Goal: Information Seeking & Learning: Learn about a topic

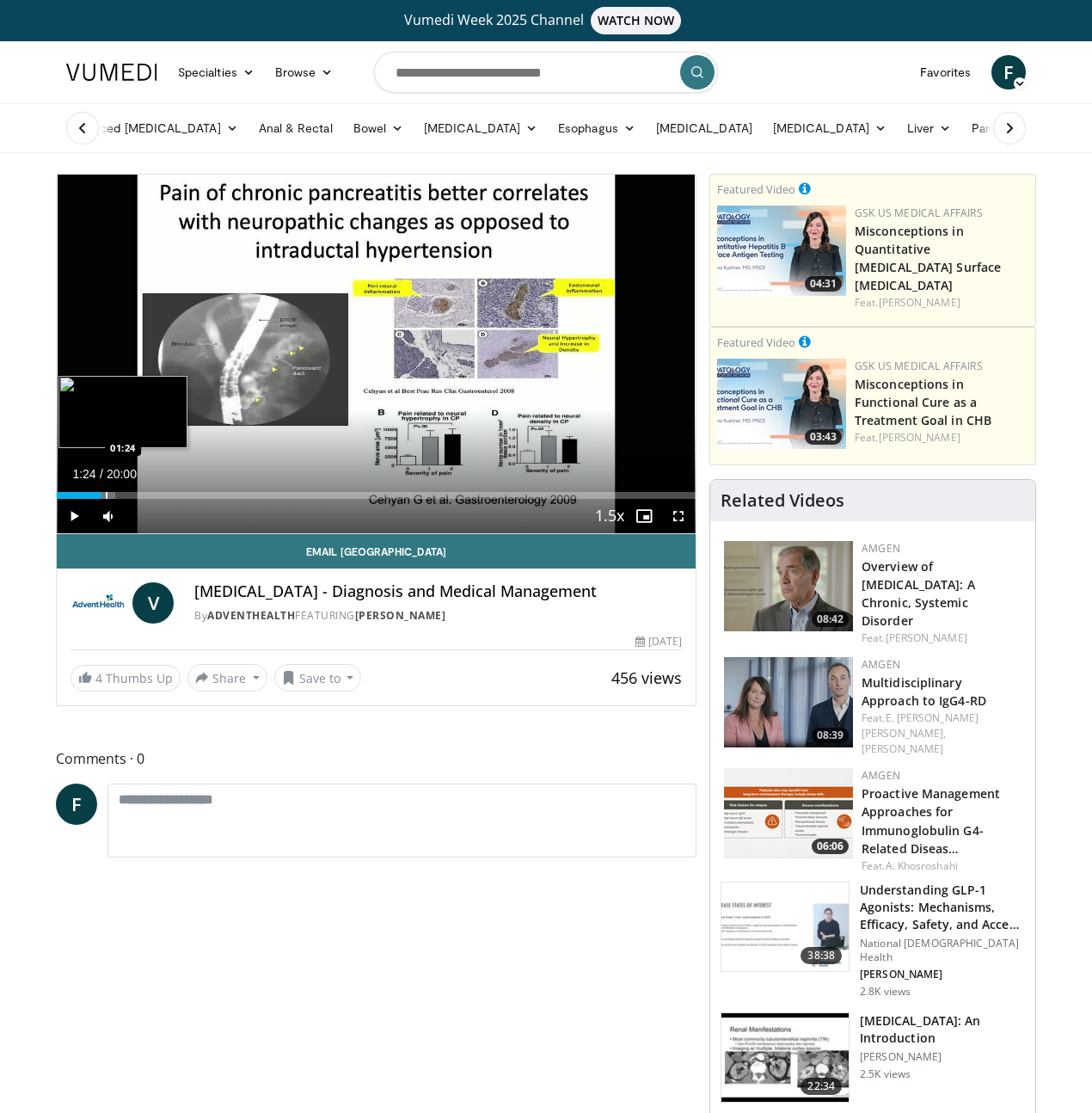
click at [105, 499] on div "Progress Bar" at bounding box center [106, 495] width 2 height 7
click at [96, 499] on div "Progress Bar" at bounding box center [97, 495] width 2 height 7
click at [83, 499] on div "Progress Bar" at bounding box center [84, 495] width 2 height 7
click at [76, 499] on div "Progress Bar" at bounding box center [77, 495] width 2 height 7
click at [70, 499] on div "Progress Bar" at bounding box center [71, 495] width 2 height 7
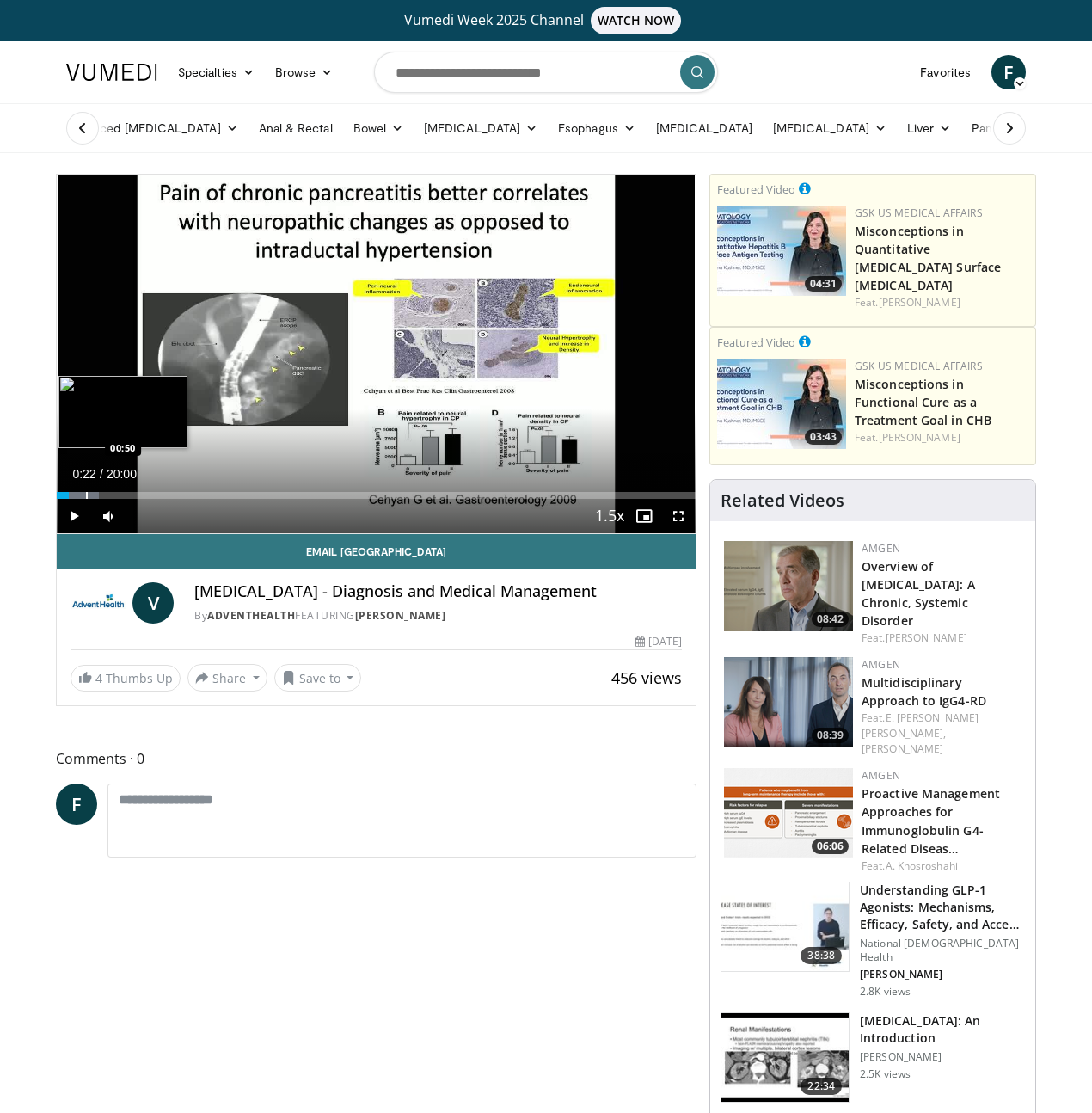
click at [86, 499] on div "Progress Bar" at bounding box center [87, 495] width 2 height 7
click at [109, 499] on div "Progress Bar" at bounding box center [110, 495] width 2 height 7
click at [118, 499] on div "Progress Bar" at bounding box center [119, 495] width 2 height 7
click at [132, 499] on div "Progress Bar" at bounding box center [133, 495] width 2 height 7
click at [152, 499] on div "Progress Bar" at bounding box center [153, 495] width 2 height 7
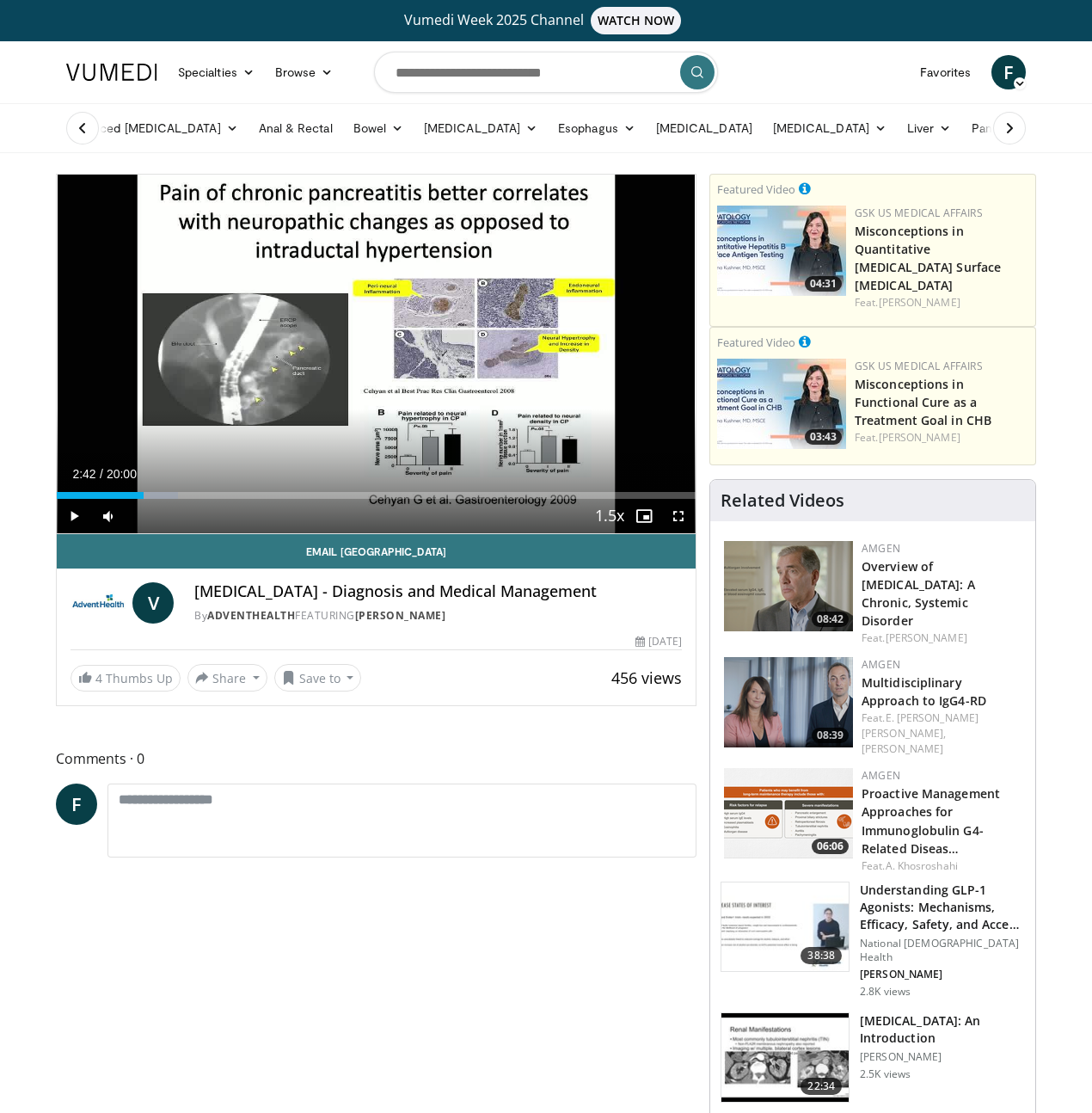
click at [122, 532] on div "Current Time 2:42 / Duration 20:00 Play Skip Backward Skip Forward Mute 100% Lo…" at bounding box center [376, 516] width 639 height 35
click at [169, 499] on div "Progress Bar" at bounding box center [170, 495] width 2 height 7
drag, startPoint x: 136, startPoint y: 528, endPoint x: 196, endPoint y: 532, distance: 60.1
click at [153, 532] on div "Current Time 3:12 / Duration 20:00 Play Skip Backward Skip Forward Mute 100% Lo…" at bounding box center [376, 516] width 639 height 35
click at [233, 499] on div "Progress Bar" at bounding box center [234, 495] width 2 height 7
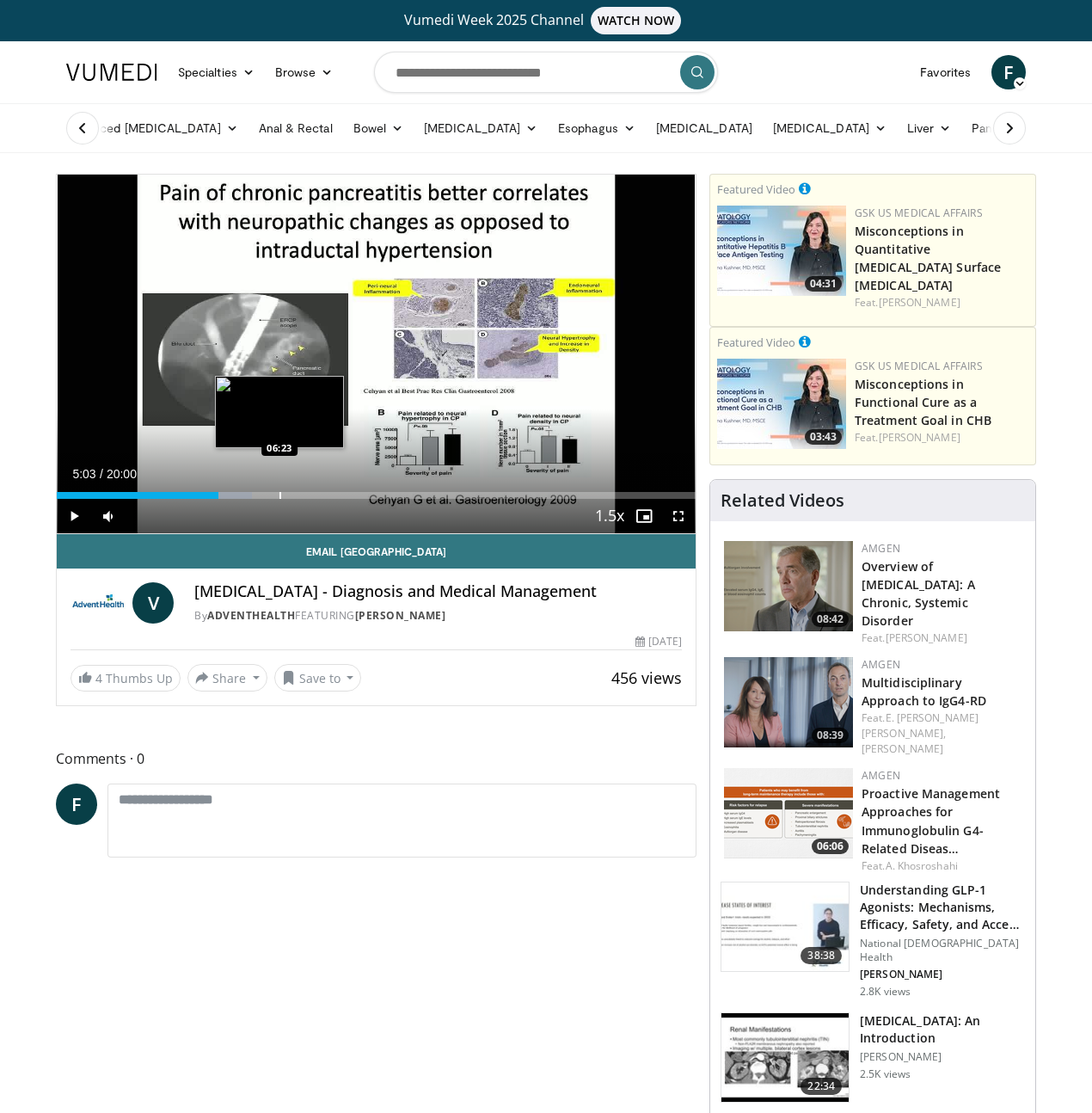
click at [239, 499] on div "Loaded : 30.58% 05:03 06:23" at bounding box center [376, 495] width 639 height 7
drag, startPoint x: 252, startPoint y: 525, endPoint x: 290, endPoint y: 527, distance: 38.1
click at [253, 499] on div "Loaded : 37.50% 06:28 06:53" at bounding box center [376, 495] width 639 height 7
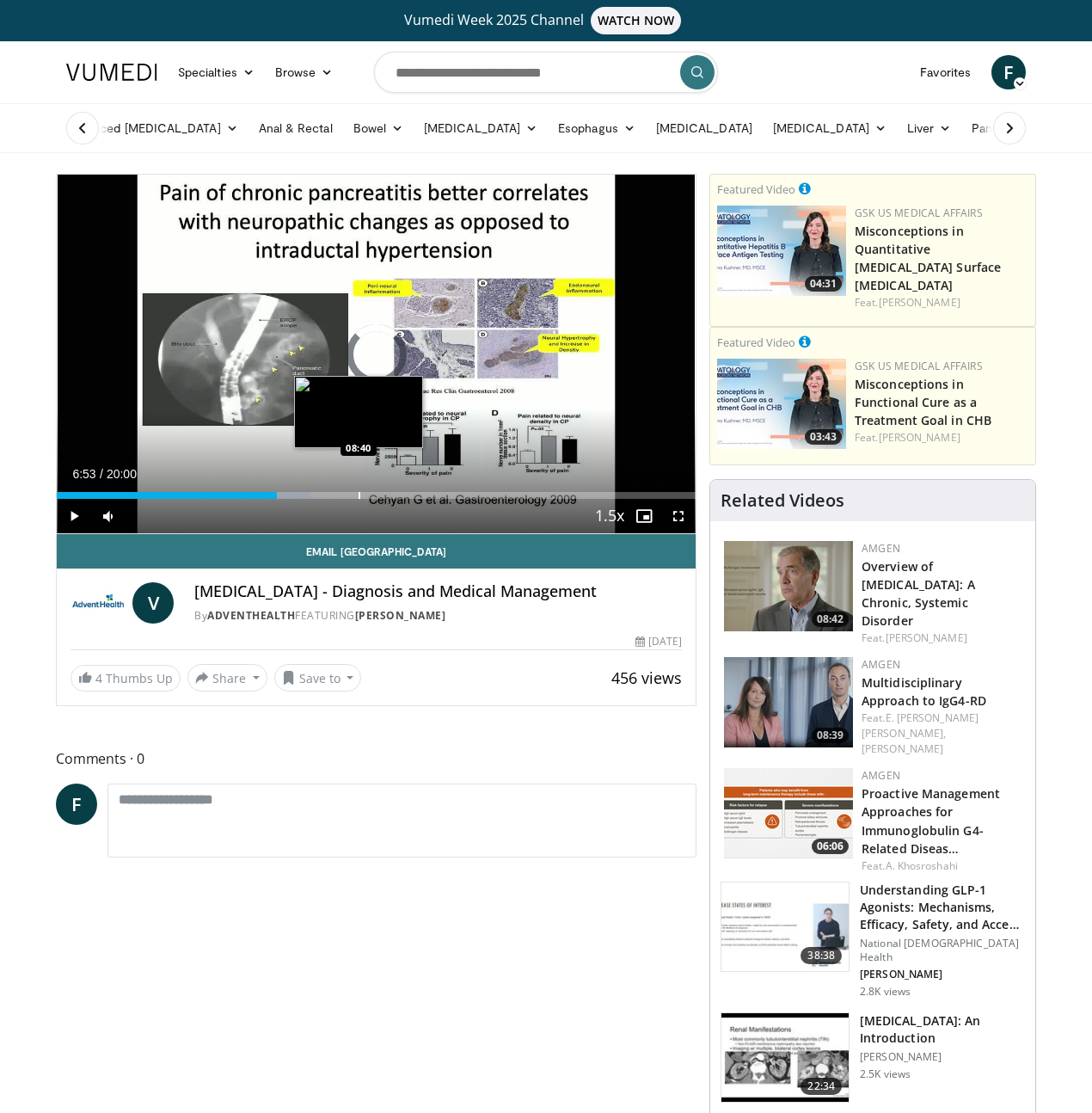
click at [359, 499] on div "Progress Bar" at bounding box center [360, 495] width 2 height 7
drag, startPoint x: 350, startPoint y: 531, endPoint x: 363, endPoint y: 530, distance: 13.0
click at [350, 531] on div "Current Time 8:40 / Duration 20:00 Play Skip Backward Skip Forward Mute 100% Lo…" at bounding box center [376, 516] width 639 height 35
click at [448, 532] on div "Current Time 8:40 / Duration 20:00 Play Skip Backward Skip Forward Mute 100% Lo…" at bounding box center [376, 516] width 639 height 35
click at [339, 499] on div "Loaded : 48.77% 08:40 09:21" at bounding box center [376, 490] width 639 height 17
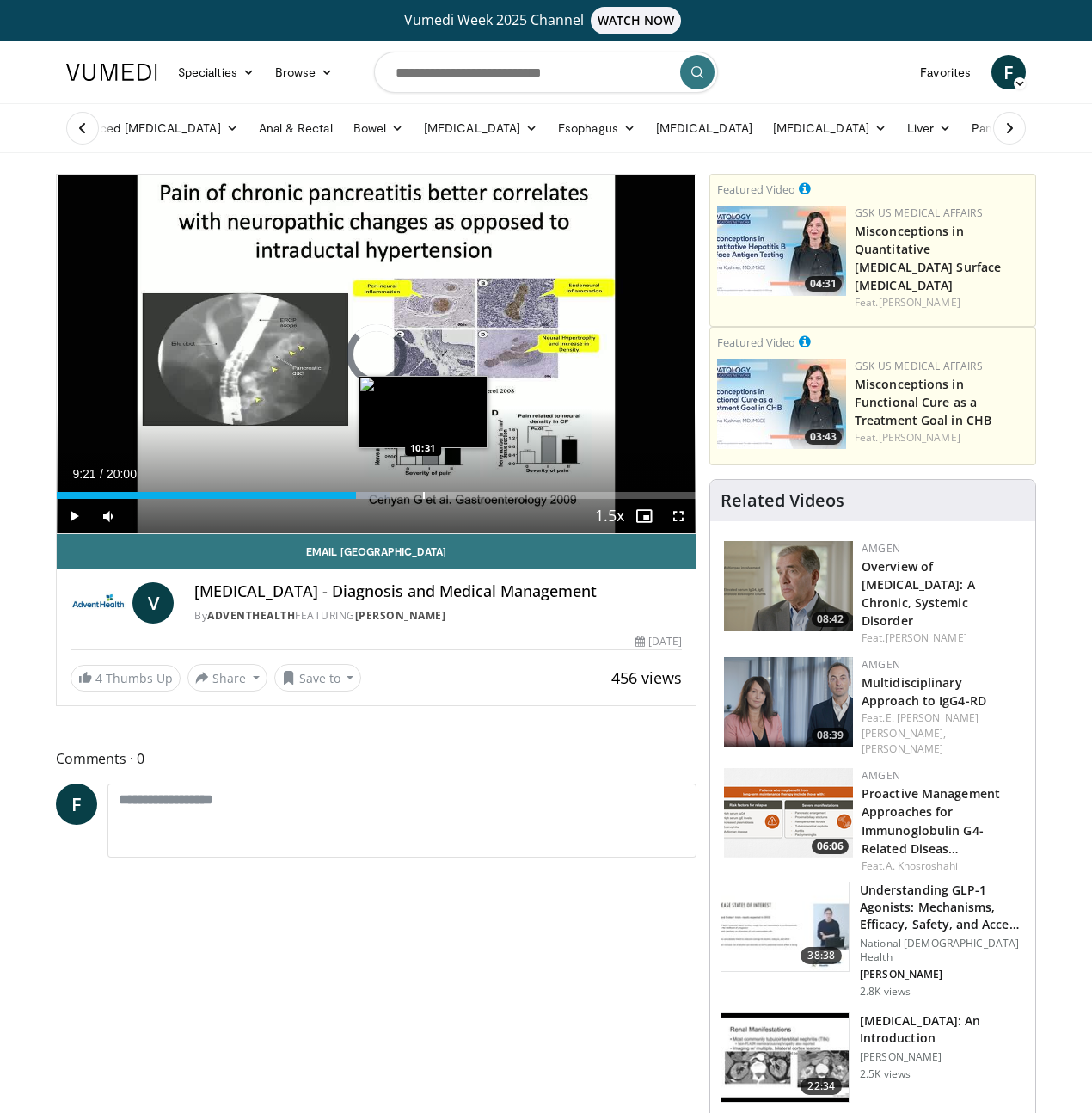
drag, startPoint x: 380, startPoint y: 525, endPoint x: 413, endPoint y: 525, distance: 33.0
click at [423, 499] on div "Progress Bar" at bounding box center [424, 495] width 2 height 7
click at [345, 499] on div "10:32" at bounding box center [226, 495] width 337 height 7
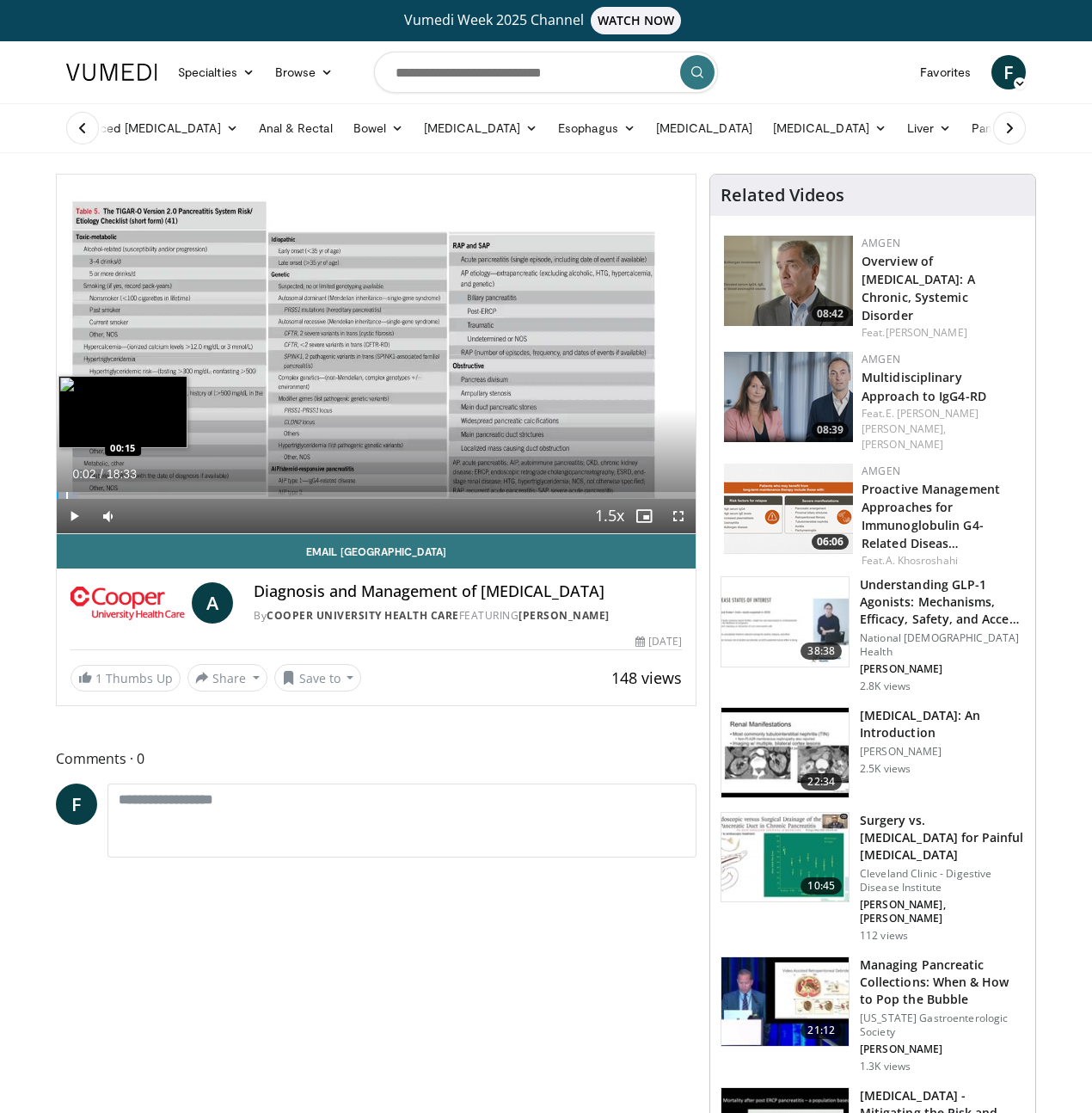
click at [66, 499] on div "Progress Bar" at bounding box center [67, 495] width 2 height 7
click at [75, 499] on div "Progress Bar" at bounding box center [76, 495] width 2 height 7
click at [85, 499] on div "Progress Bar" at bounding box center [86, 495] width 2 height 7
click at [91, 499] on div "Progress Bar" at bounding box center [92, 495] width 2 height 7
click at [114, 499] on div "Progress Bar" at bounding box center [115, 495] width 2 height 7
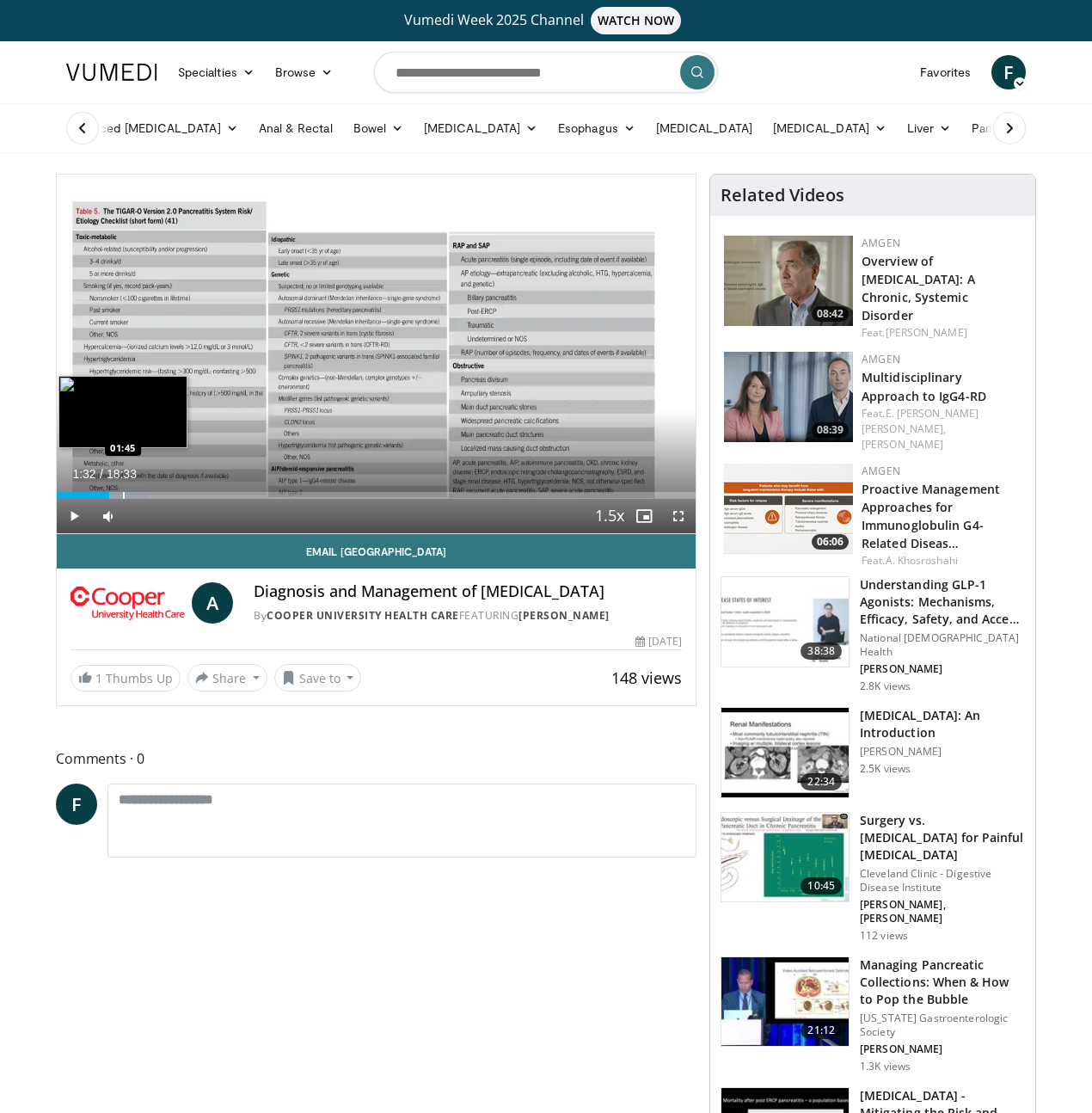
click at [78, 499] on div "Loaded : 14.24% 01:32 01:45" at bounding box center [376, 495] width 639 height 7
click at [101, 499] on div "Progress Bar" at bounding box center [127, 495] width 53 height 7
click at [88, 499] on div "Loaded : 15.14% 01:44 01:59" at bounding box center [376, 495] width 639 height 7
click at [146, 499] on div "Progress Bar" at bounding box center [147, 495] width 2 height 7
click at [158, 499] on div "Progress Bar" at bounding box center [159, 495] width 2 height 7
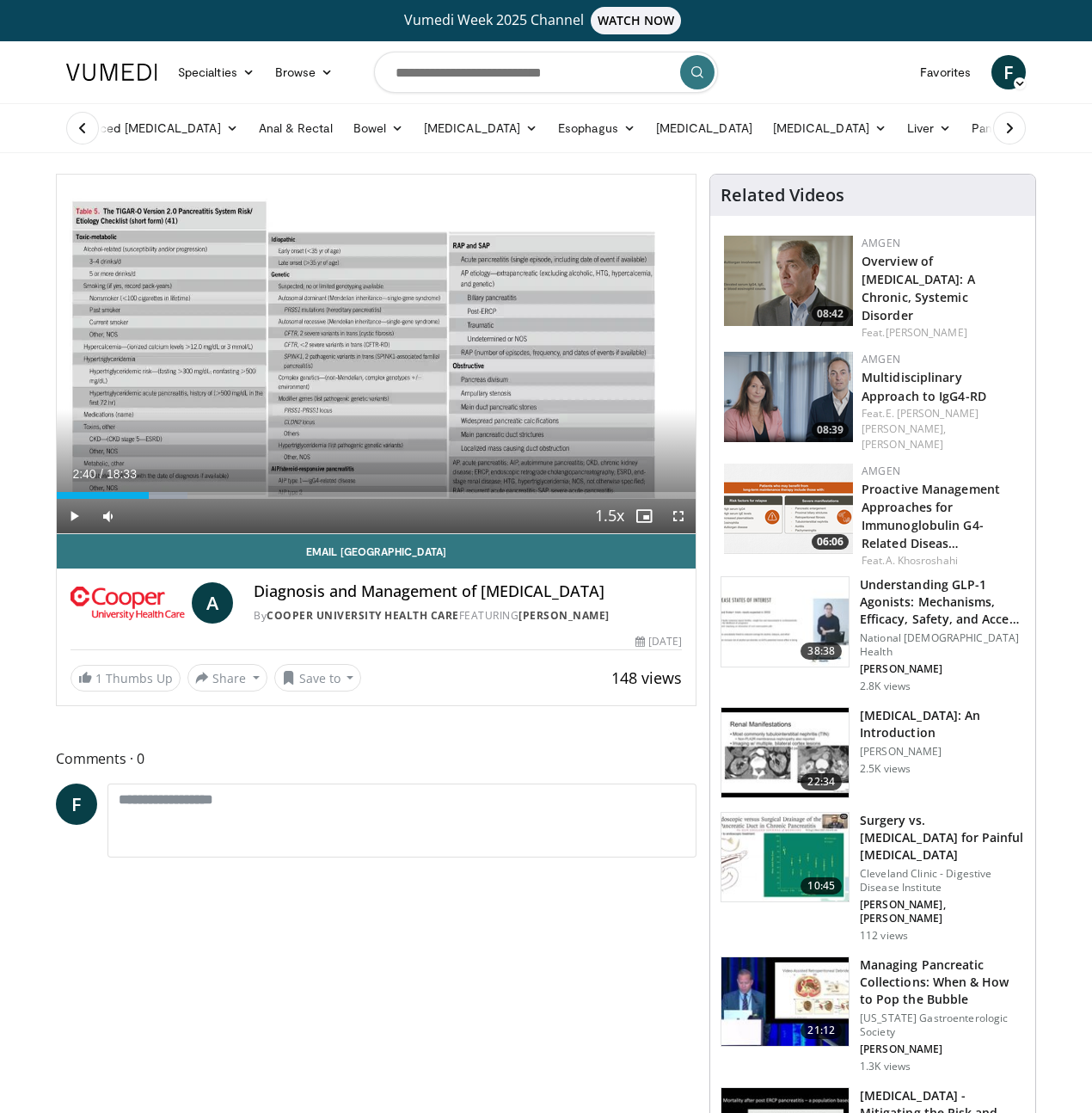
click at [164, 499] on div "Progress Bar" at bounding box center [165, 495] width 2 height 7
click at [174, 499] on div "Progress Bar" at bounding box center [175, 495] width 2 height 7
click at [185, 499] on div "Progress Bar" at bounding box center [186, 495] width 2 height 7
click at [148, 499] on div "Loaded : 24.04% 03:26 03:37" at bounding box center [376, 495] width 639 height 7
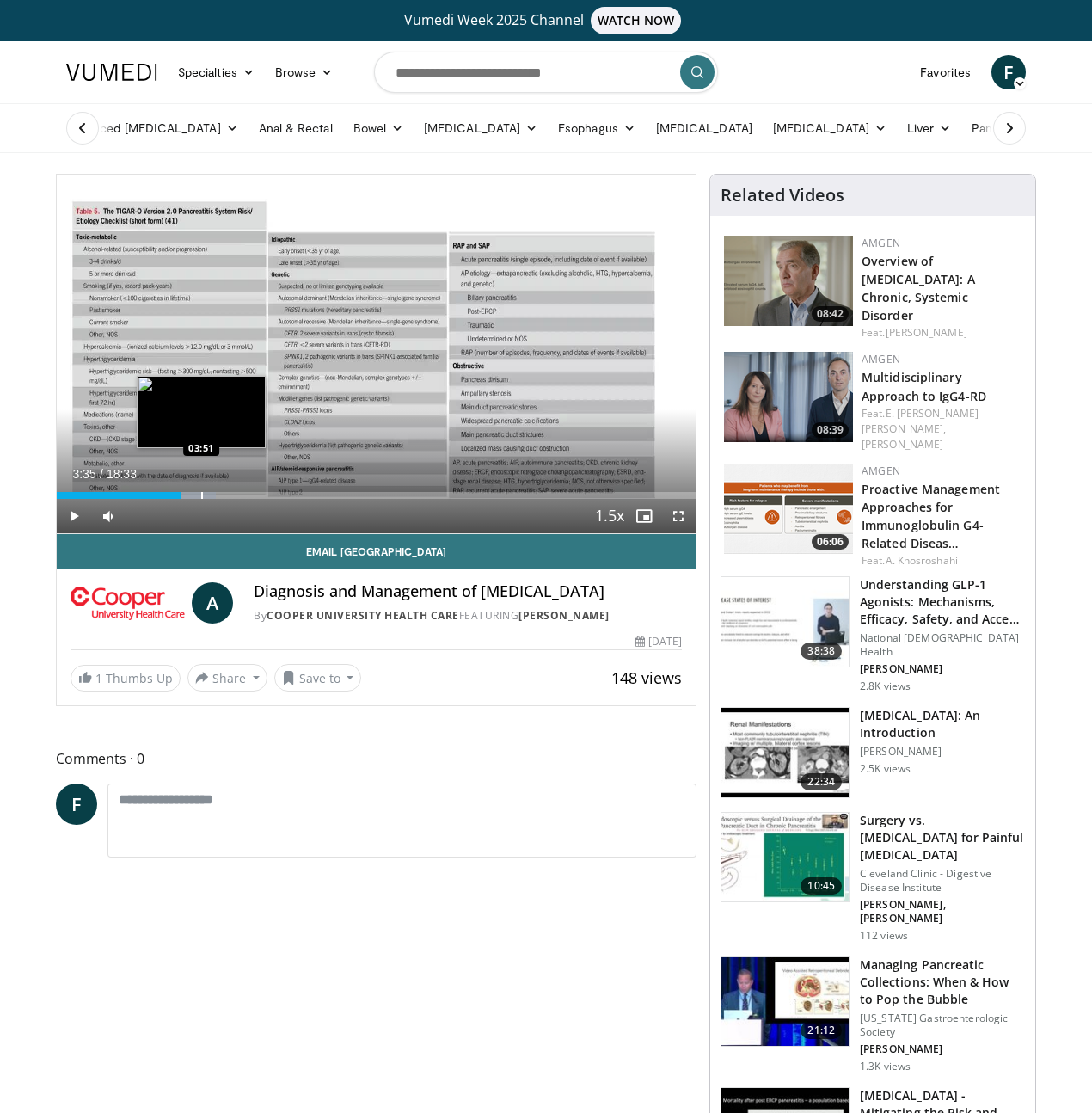
click at [201, 499] on div "Progress Bar" at bounding box center [202, 495] width 2 height 7
click at [207, 499] on div "Progress Bar" at bounding box center [208, 495] width 2 height 7
click at [211, 499] on div "Progress Bar" at bounding box center [212, 495] width 2 height 7
click at [228, 499] on div "Progress Bar" at bounding box center [229, 495] width 2 height 7
click at [234, 499] on div "Progress Bar" at bounding box center [235, 495] width 2 height 7
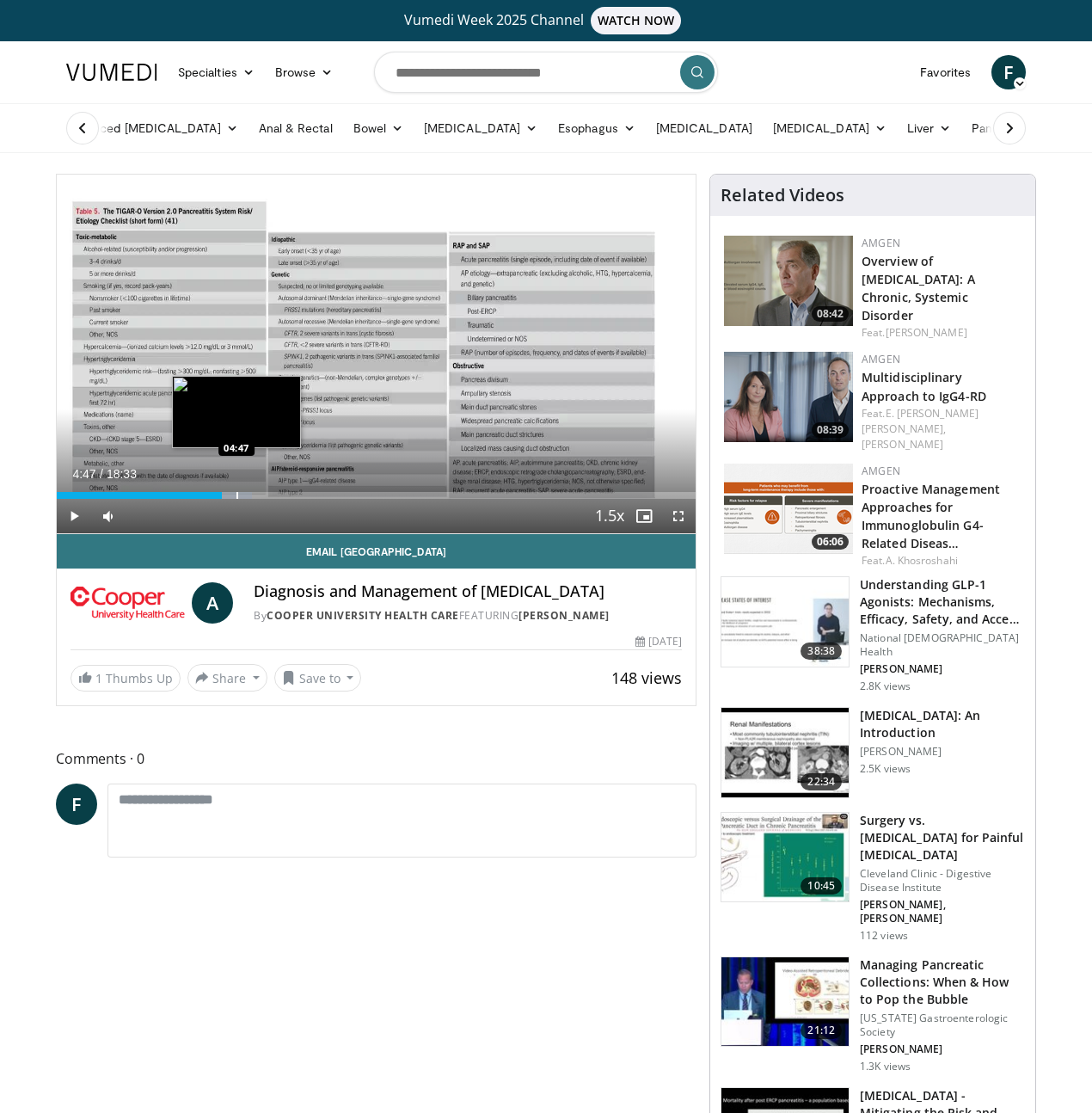
click at [237, 499] on div "Progress Bar" at bounding box center [238, 495] width 2 height 7
click at [245, 499] on div "Progress Bar" at bounding box center [246, 495] width 2 height 7
click at [252, 499] on div "Progress Bar" at bounding box center [253, 495] width 2 height 7
click at [266, 499] on div "Progress Bar" at bounding box center [267, 495] width 2 height 7
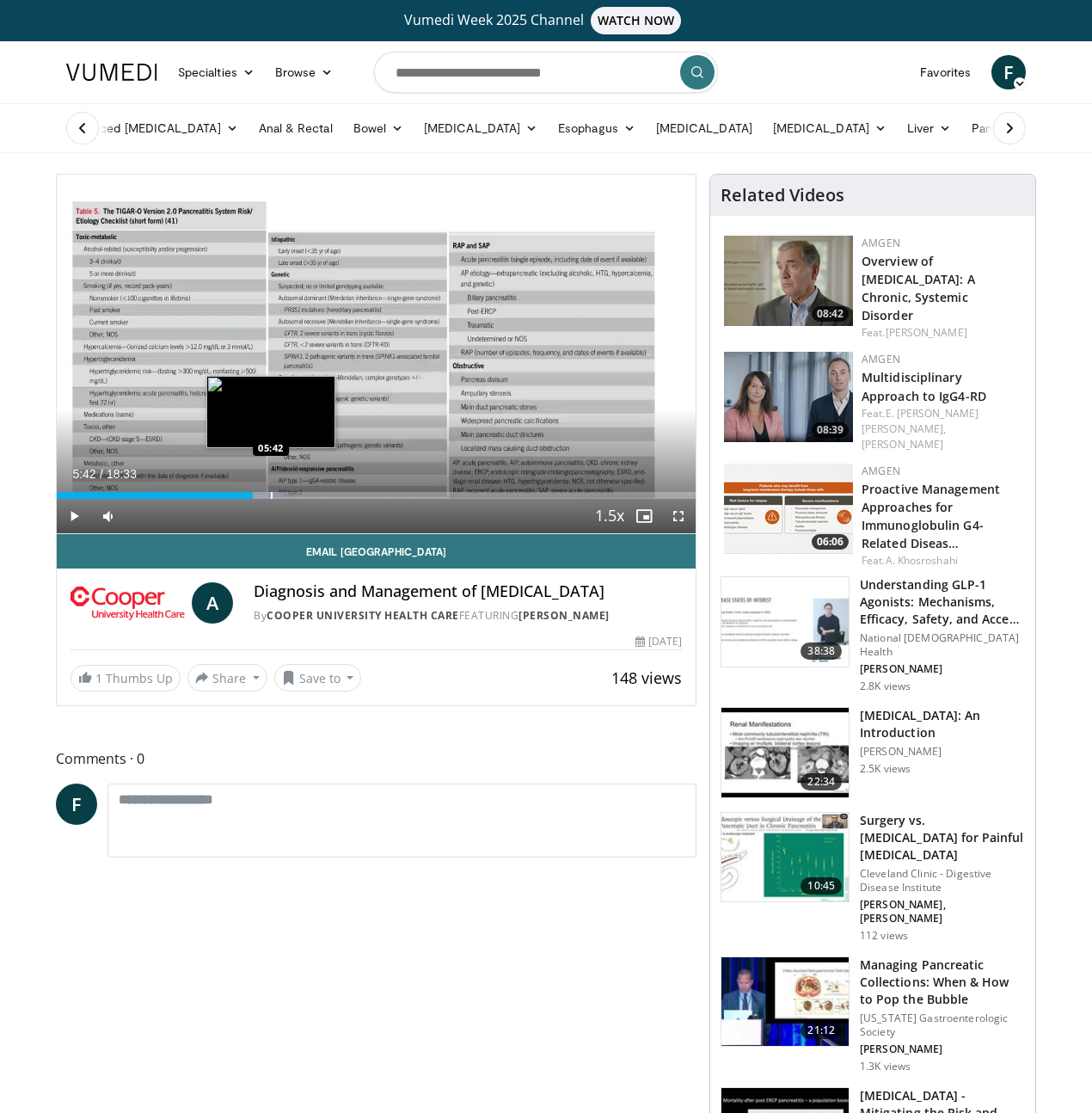
click at [271, 499] on div "Progress Bar" at bounding box center [272, 495] width 2 height 7
click at [278, 499] on div "Progress Bar" at bounding box center [279, 495] width 2 height 7
click at [280, 499] on div "Progress Bar" at bounding box center [281, 495] width 2 height 7
click at [287, 499] on div "Progress Bar" at bounding box center [288, 495] width 2 height 7
click at [294, 499] on div "Progress Bar" at bounding box center [295, 495] width 2 height 7
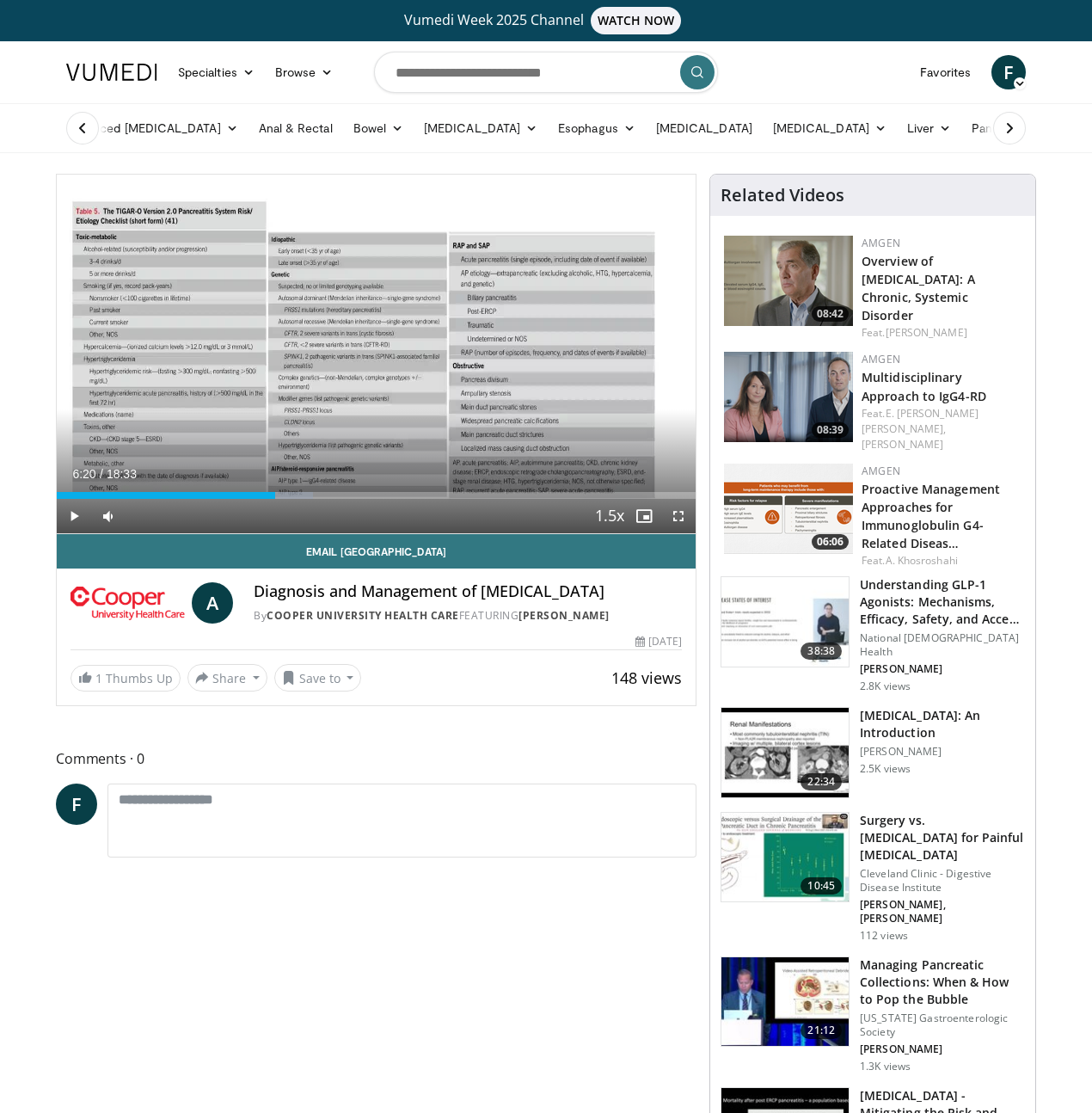
click at [0, 0] on div "Progress Bar" at bounding box center [0, 0] width 0 height 0
click at [266, 531] on div "Current Time 6:27 / Duration 18:33 Play Skip Backward Skip Forward Mute Loaded …" at bounding box center [376, 516] width 639 height 35
click at [277, 532] on div "Current Time 6:27 / Duration 18:33 Play Skip Backward Skip Forward Mute Loaded …" at bounding box center [376, 516] width 639 height 35
click at [307, 499] on div "Progress Bar" at bounding box center [308, 495] width 2 height 7
click at [316, 499] on div "Progress Bar" at bounding box center [317, 495] width 2 height 7
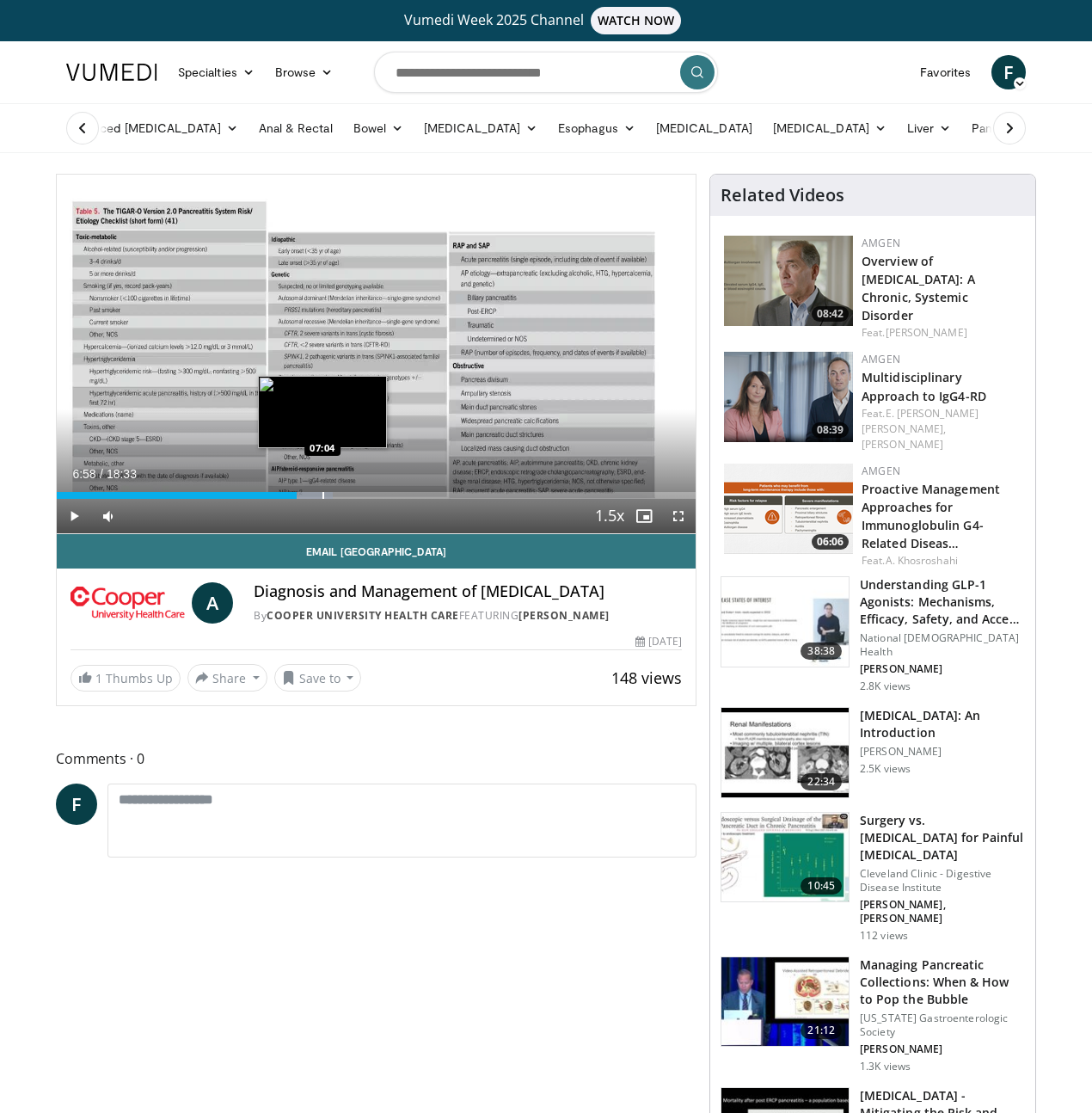
click at [322, 499] on div "Progress Bar" at bounding box center [323, 495] width 2 height 7
click at [337, 499] on div "Progress Bar" at bounding box center [338, 495] width 2 height 7
click at [287, 499] on div "Loaded : 45.84% 07:18 07:18" at bounding box center [376, 495] width 639 height 7
click at [326, 499] on div "Progress Bar" at bounding box center [327, 495] width 2 height 7
click at [331, 499] on div "Progress Bar" at bounding box center [332, 495] width 2 height 7
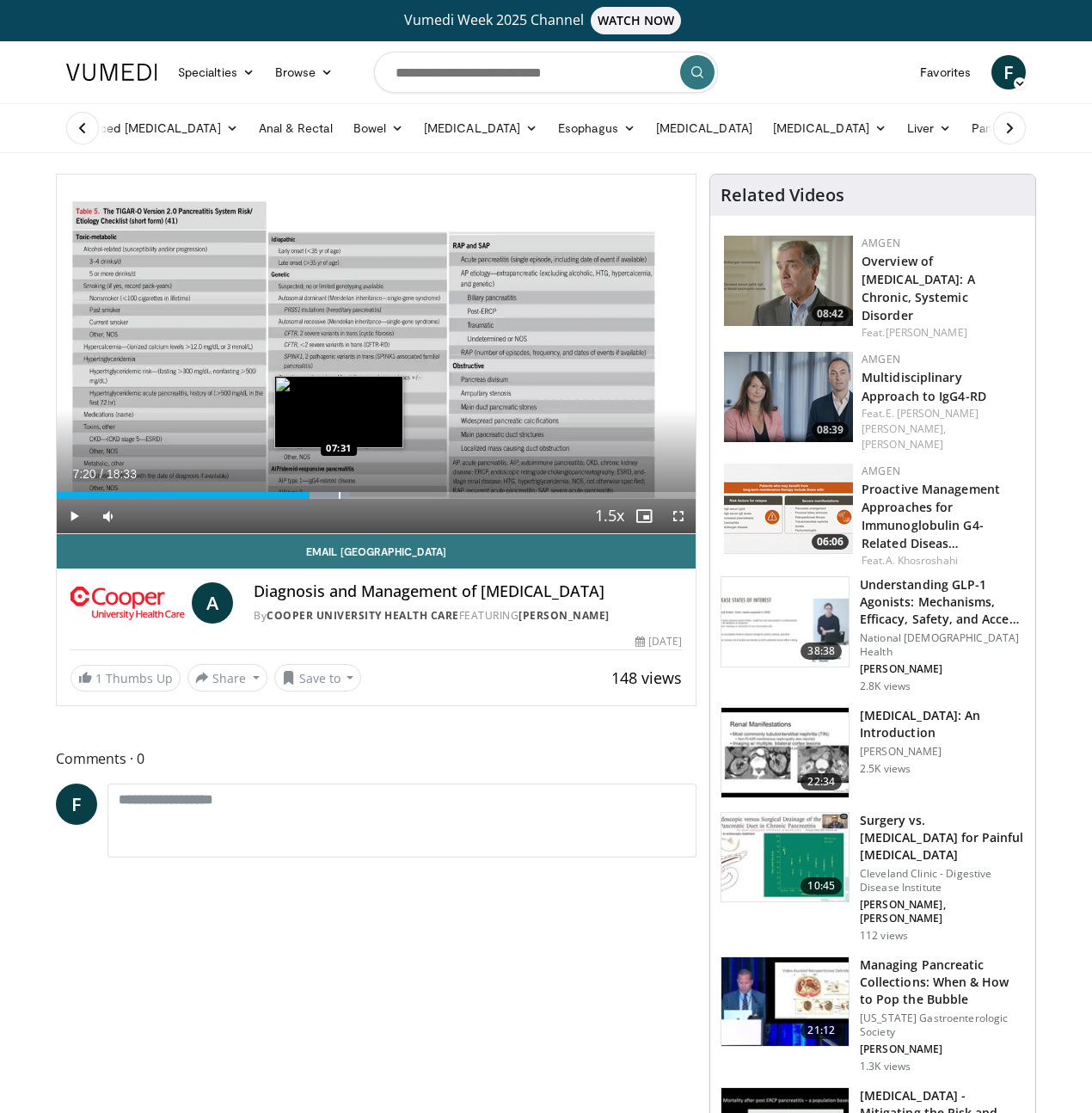
click at [339, 499] on div "Progress Bar" at bounding box center [340, 495] width 2 height 7
click at [349, 499] on div "Progress Bar" at bounding box center [350, 495] width 2 height 7
click at [356, 499] on div "Progress Bar" at bounding box center [357, 495] width 2 height 7
click at [366, 499] on div "Progress Bar" at bounding box center [367, 495] width 2 height 7
click at [375, 499] on div "Progress Bar" at bounding box center [376, 495] width 2 height 7
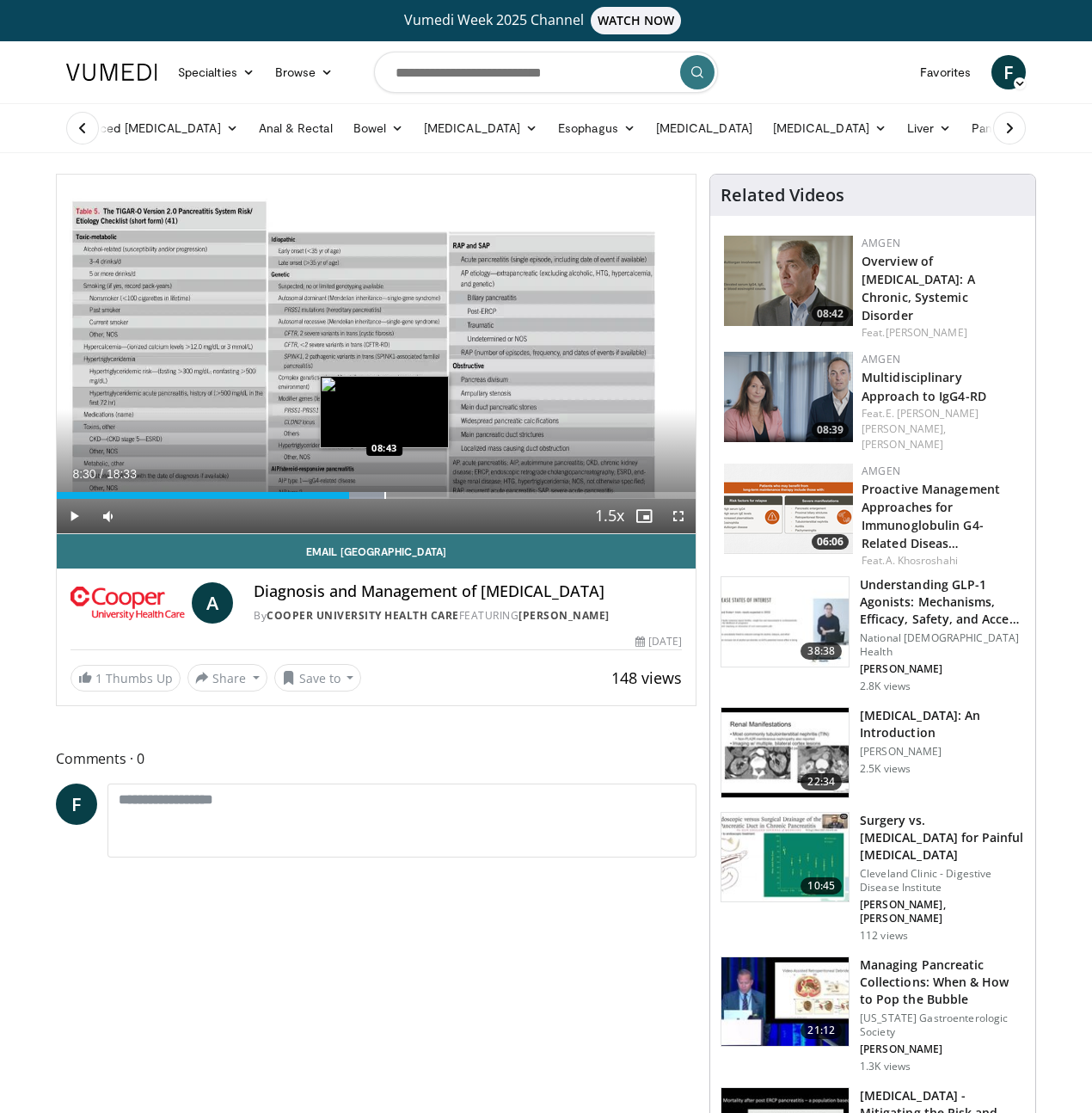
click at [384, 499] on div "Progress Bar" at bounding box center [385, 495] width 2 height 7
click at [391, 499] on div "Progress Bar" at bounding box center [392, 495] width 2 height 7
click at [401, 499] on div "Progress Bar" at bounding box center [402, 495] width 2 height 7
drag, startPoint x: 366, startPoint y: 530, endPoint x: 383, endPoint y: 535, distance: 17.7
click at [371, 533] on div "Current Time 9:11 / Duration 18:33 Play Skip Backward Skip Forward Mute Loaded …" at bounding box center [376, 516] width 639 height 35
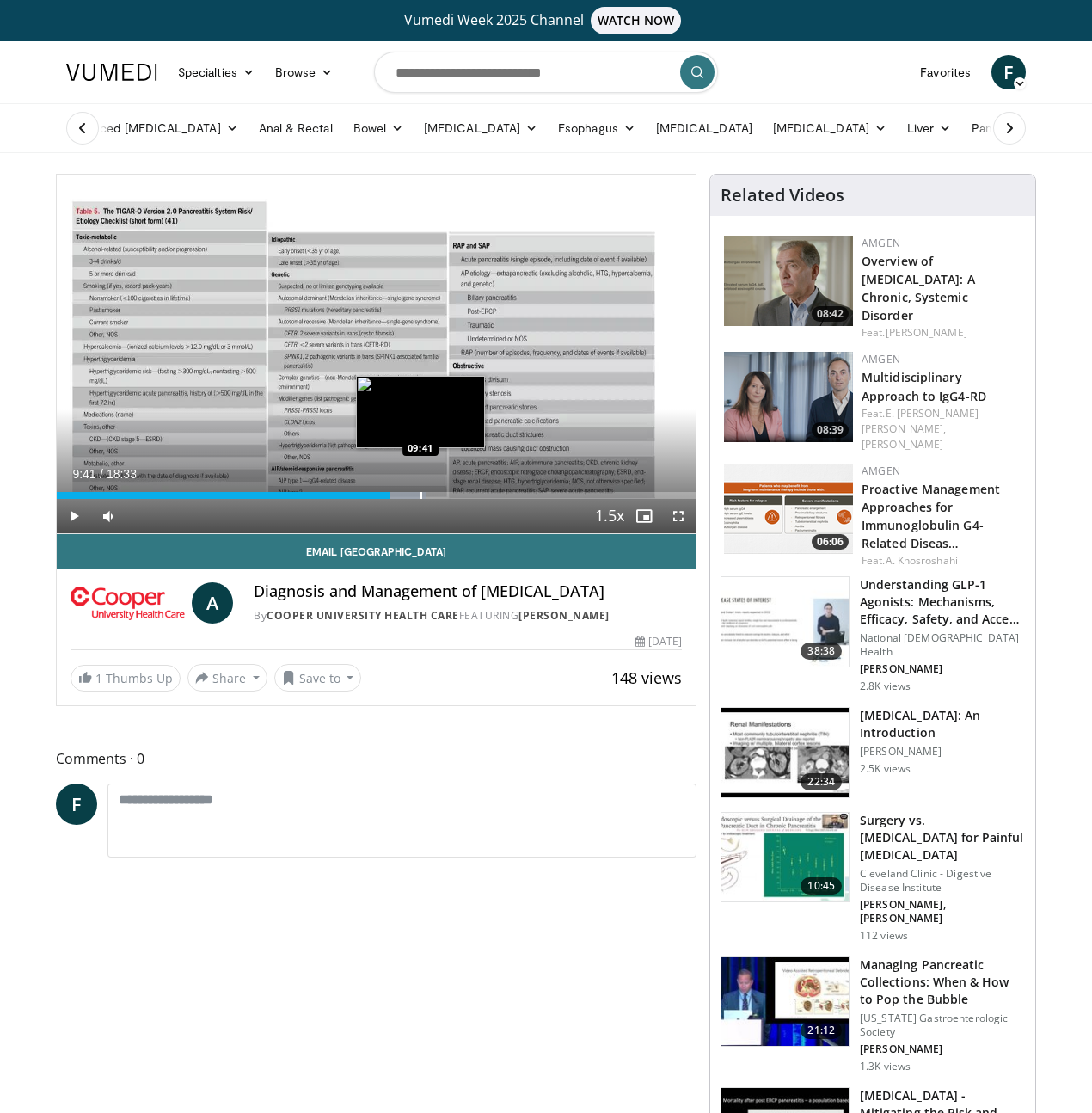
click at [421, 499] on div "Progress Bar" at bounding box center [422, 495] width 2 height 7
click at [427, 499] on div "Progress Bar" at bounding box center [428, 495] width 2 height 7
click at [434, 499] on div "Progress Bar" at bounding box center [435, 495] width 2 height 7
click at [442, 499] on div "Progress Bar" at bounding box center [443, 495] width 2 height 7
click at [445, 499] on div "Progress Bar" at bounding box center [446, 495] width 2 height 7
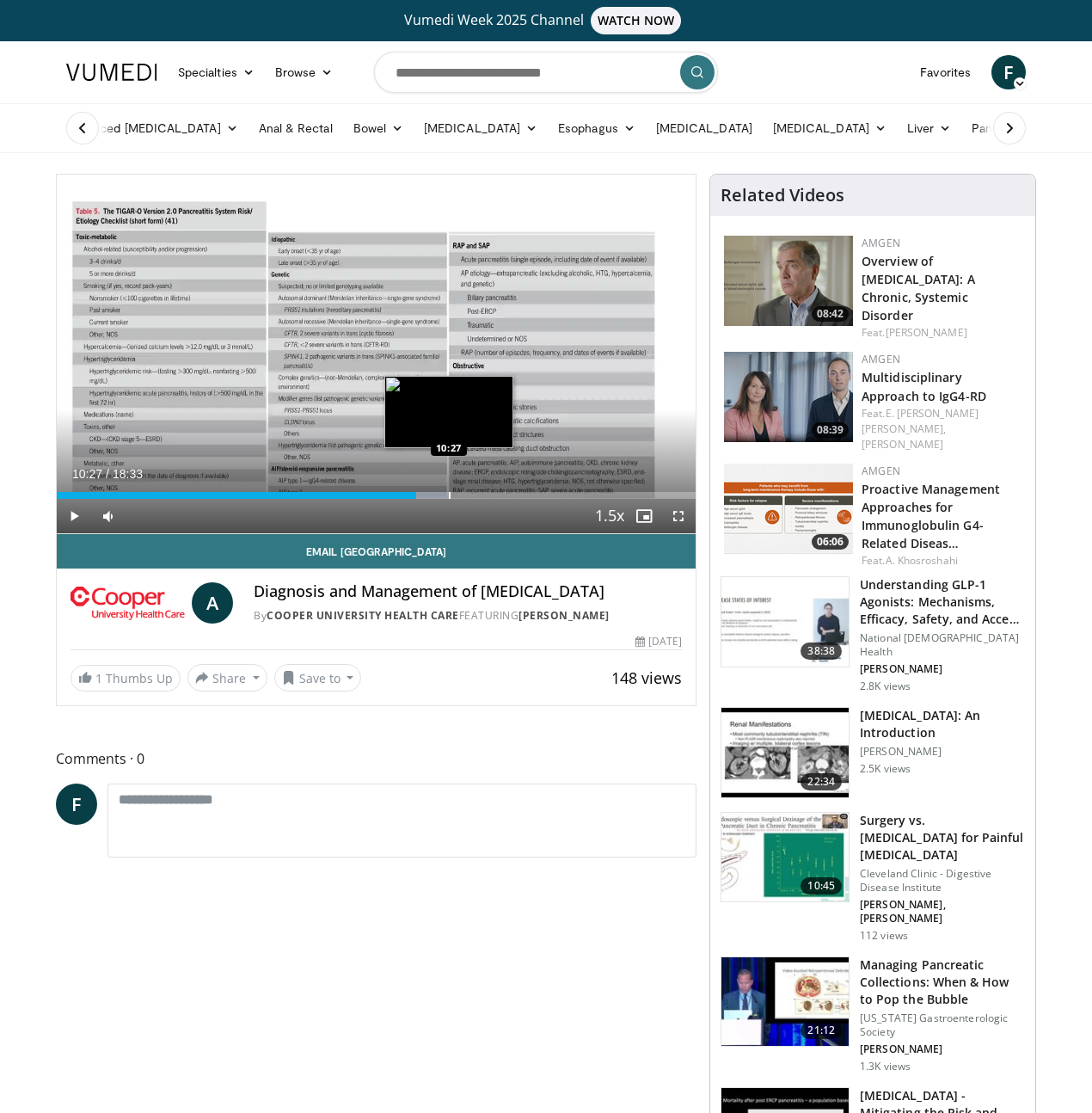
click at [448, 499] on div "Progress Bar" at bounding box center [449, 495] width 2 height 7
click at [452, 499] on div "Progress Bar" at bounding box center [453, 495] width 2 height 7
drag, startPoint x: 415, startPoint y: 529, endPoint x: 424, endPoint y: 531, distance: 9.2
click at [0, 0] on div "Progress Bar" at bounding box center [0, 0] width 0 height 0
click at [465, 499] on div "Progress Bar" at bounding box center [466, 495] width 2 height 7
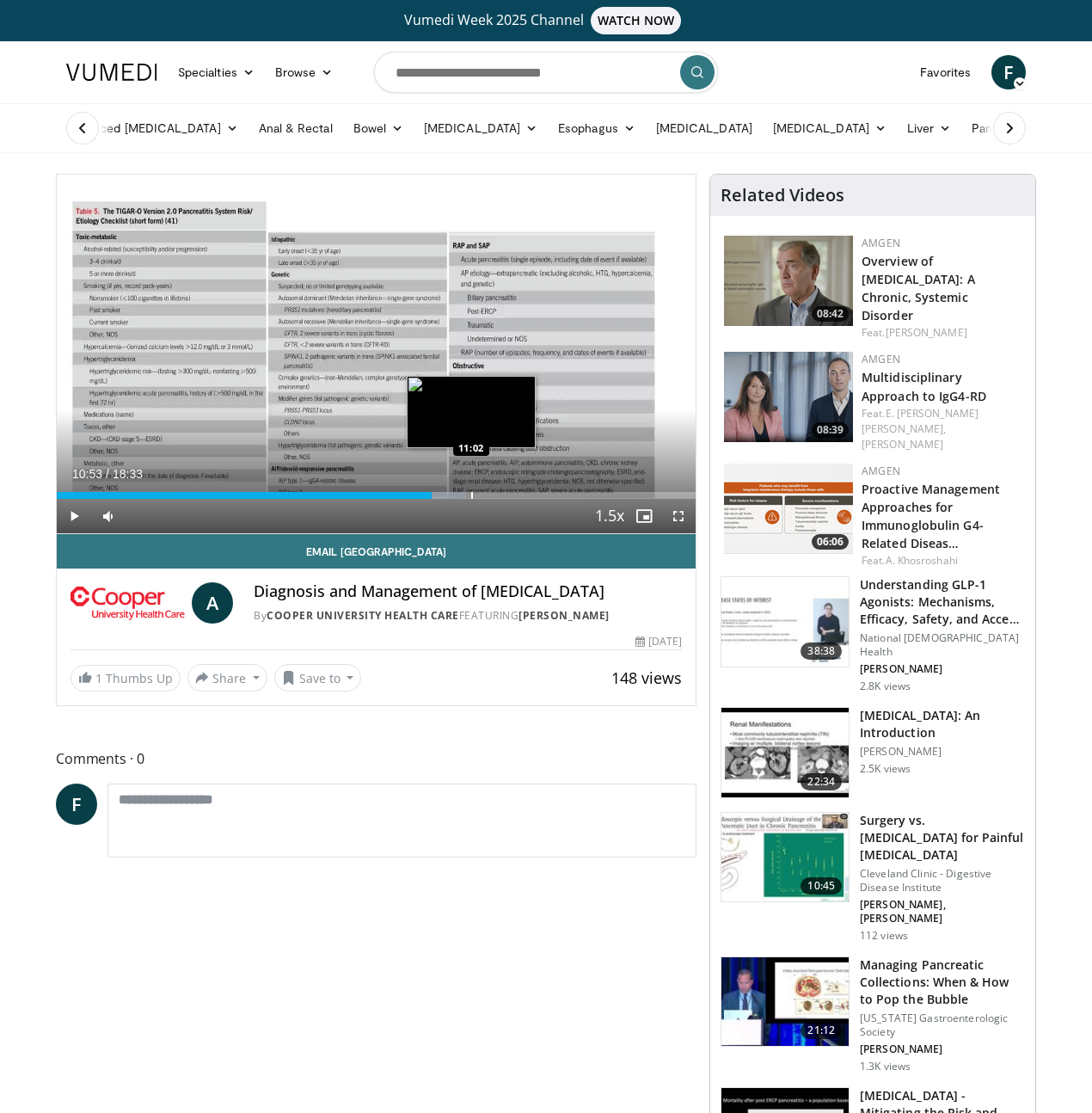
click at [471, 499] on div "Progress Bar" at bounding box center [472, 495] width 2 height 7
click at [474, 499] on div "Progress Bar" at bounding box center [475, 495] width 2 height 7
click at [482, 499] on div "Progress Bar" at bounding box center [483, 495] width 2 height 7
click at [487, 499] on div "Progress Bar" at bounding box center [488, 495] width 2 height 7
click at [494, 499] on div "Progress Bar" at bounding box center [495, 495] width 2 height 7
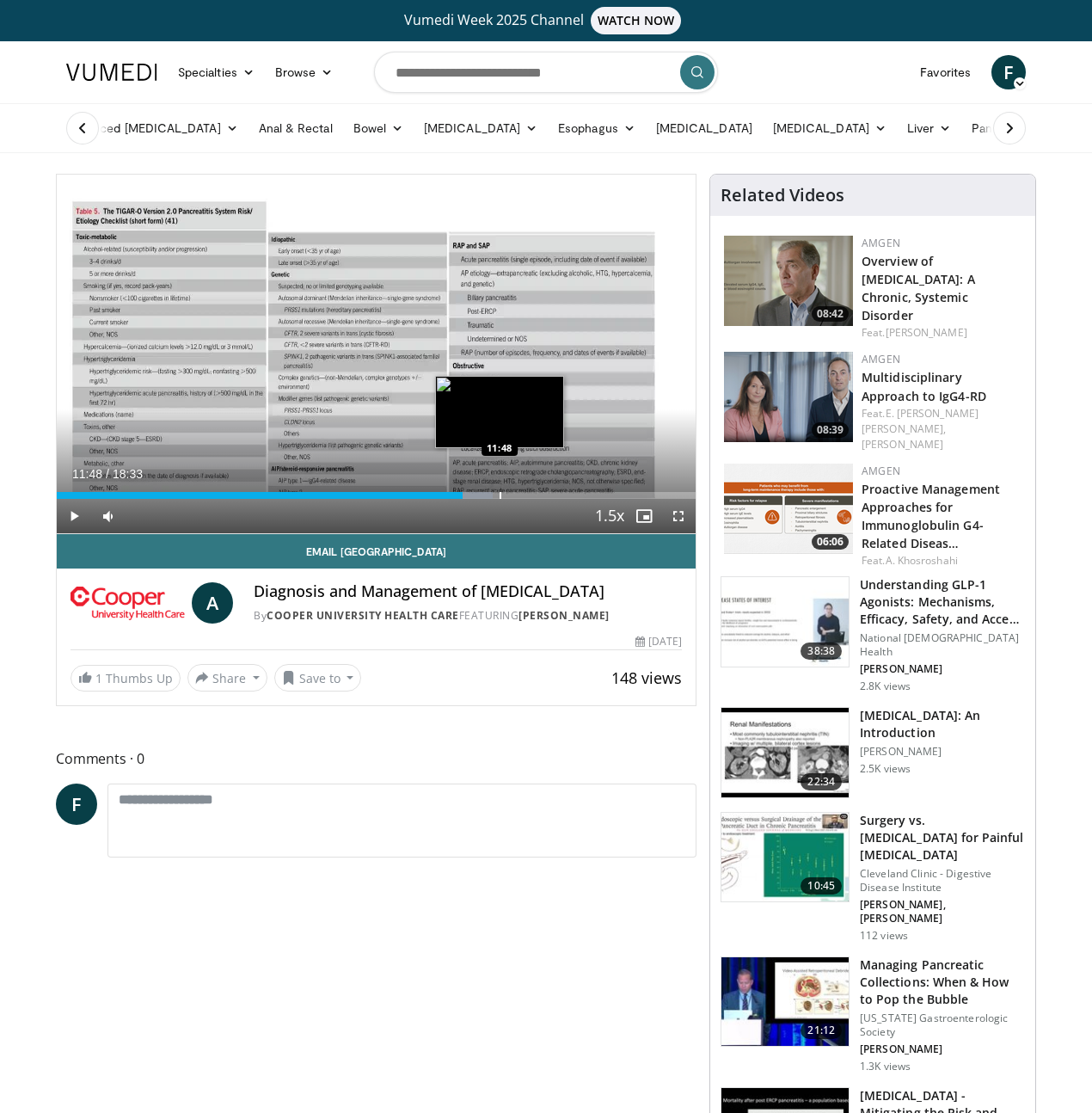
click at [500, 499] on div "Progress Bar" at bounding box center [501, 495] width 2 height 7
click at [503, 499] on div "Progress Bar" at bounding box center [504, 495] width 2 height 7
click at [655, 533] on span "Video Player" at bounding box center [644, 516] width 34 height 35
click at [508, 499] on div "Progress Bar" at bounding box center [509, 495] width 2 height 7
click at [512, 499] on div "Progress Bar" at bounding box center [513, 495] width 2 height 7
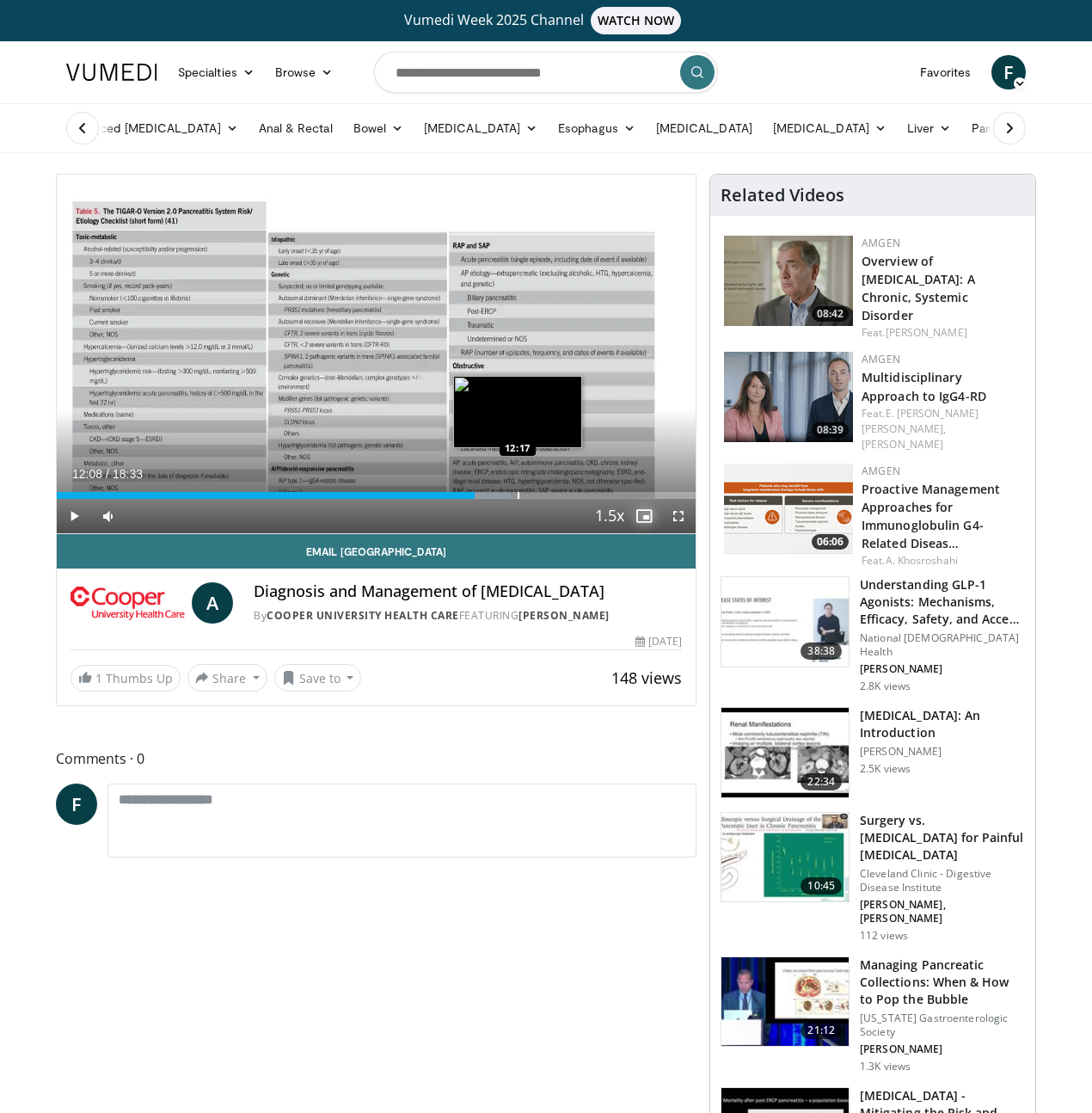
click at [517, 499] on div "Progress Bar" at bounding box center [518, 495] width 2 height 7
click at [525, 499] on div "Progress Bar" at bounding box center [526, 495] width 2 height 7
click at [533, 499] on div "Progress Bar" at bounding box center [534, 495] width 2 height 7
click at [540, 499] on div "Progress Bar" at bounding box center [541, 495] width 2 height 7
click at [547, 499] on div "Progress Bar" at bounding box center [548, 495] width 2 height 7
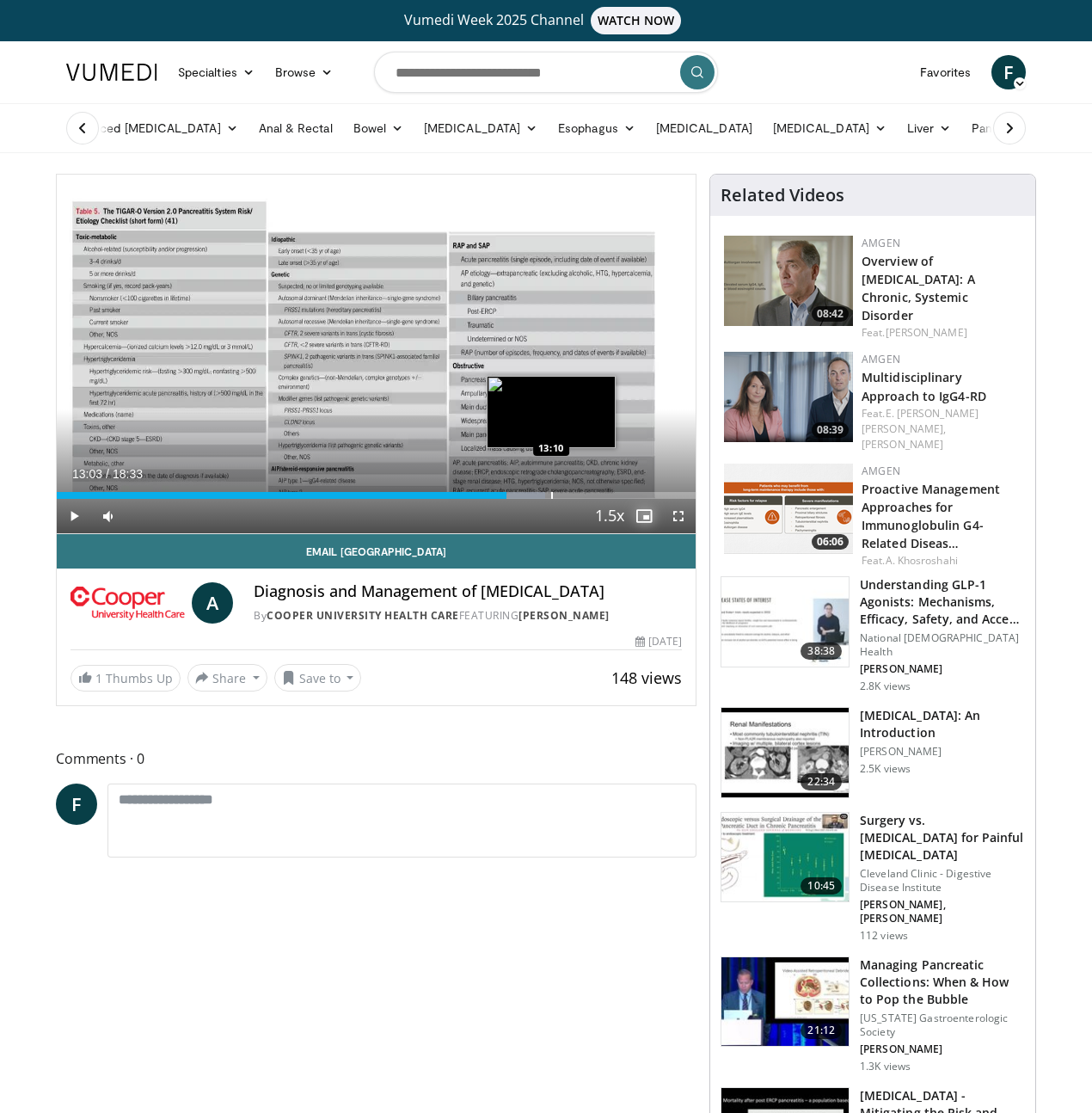
click at [551, 499] on div "Progress Bar" at bounding box center [552, 495] width 2 height 7
click at [566, 499] on div "Progress Bar" at bounding box center [567, 495] width 2 height 7
click at [576, 499] on div "Progress Bar" at bounding box center [577, 495] width 2 height 7
click at [583, 499] on div "Progress Bar" at bounding box center [584, 495] width 2 height 7
click at [597, 499] on div "Progress Bar" at bounding box center [598, 495] width 2 height 7
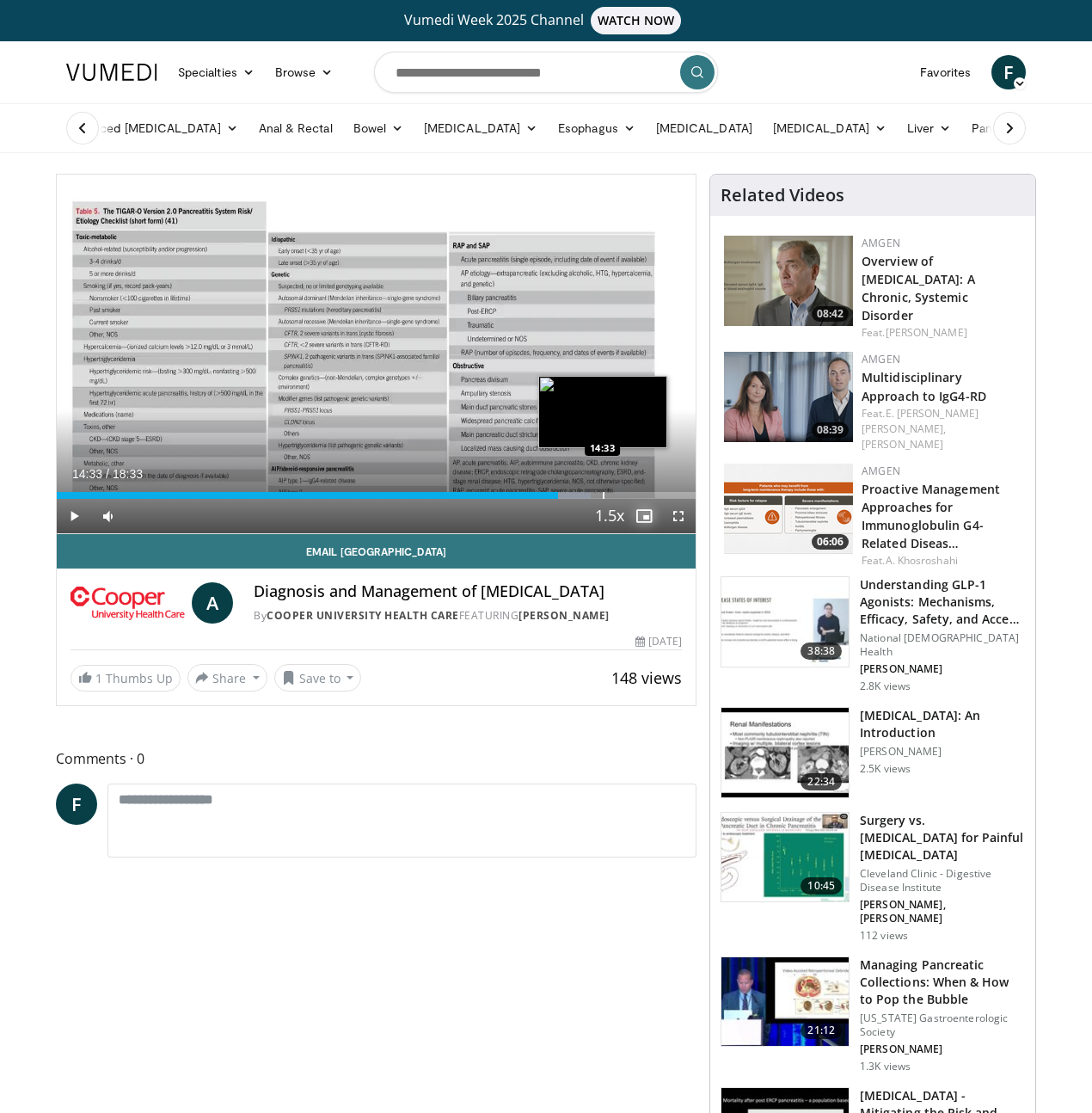
click at [603, 499] on div "Progress Bar" at bounding box center [604, 495] width 2 height 7
click at [611, 499] on div "Progress Bar" at bounding box center [612, 495] width 2 height 7
click at [620, 499] on div "Progress Bar" at bounding box center [621, 495] width 2 height 7
click at [632, 499] on div "Progress Bar" at bounding box center [633, 495] width 2 height 7
click at [637, 499] on div "Progress Bar" at bounding box center [638, 495] width 2 height 7
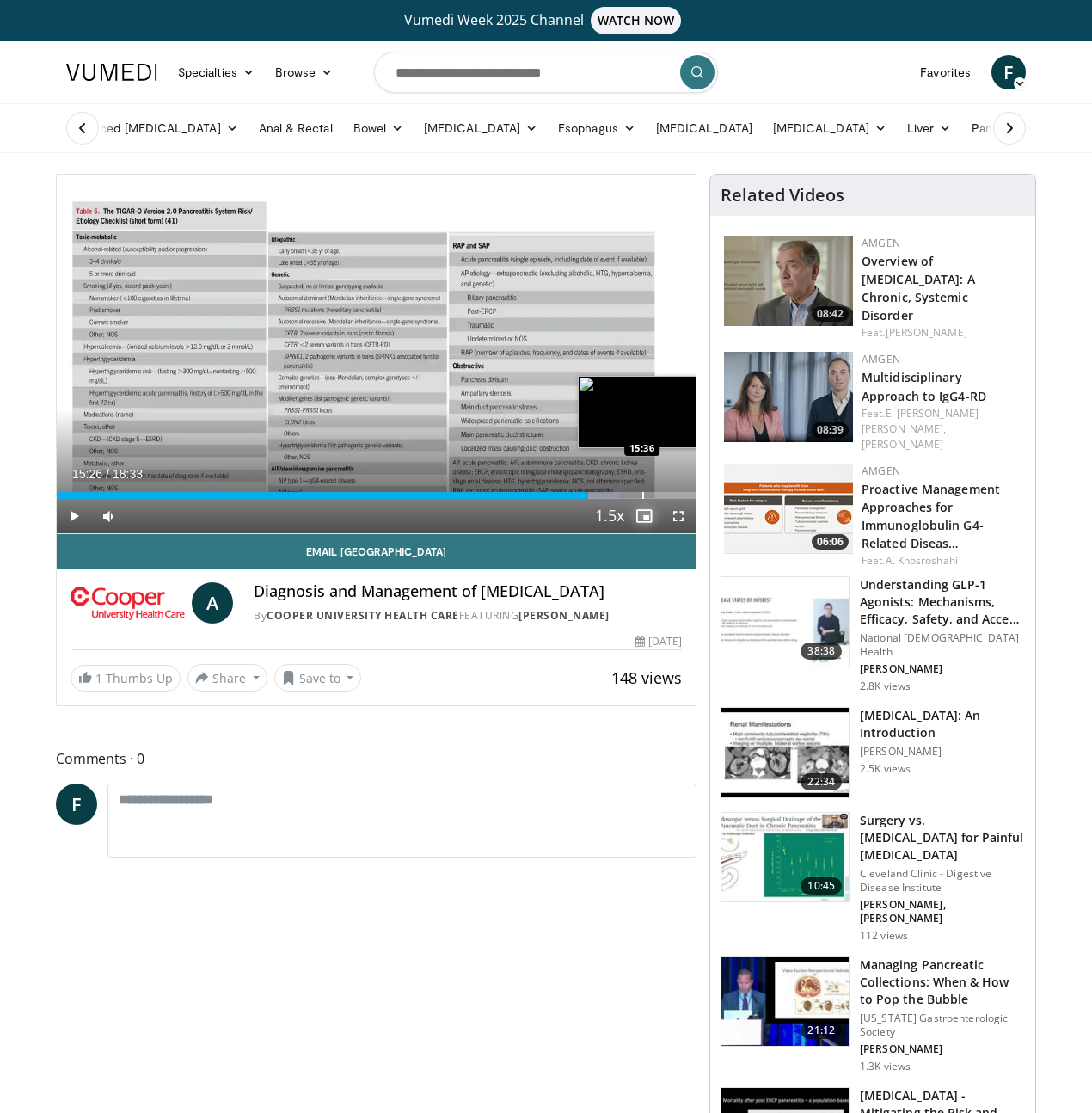
click at [643, 499] on div "Progress Bar" at bounding box center [644, 495] width 2 height 7
click at [653, 499] on div "Progress Bar" at bounding box center [654, 495] width 2 height 7
click at [667, 499] on div "Progress Bar" at bounding box center [668, 495] width 2 height 7
click at [668, 499] on div "Progress Bar" at bounding box center [669, 495] width 2 height 7
drag, startPoint x: 637, startPoint y: 522, endPoint x: 677, endPoint y: 526, distance: 40.2
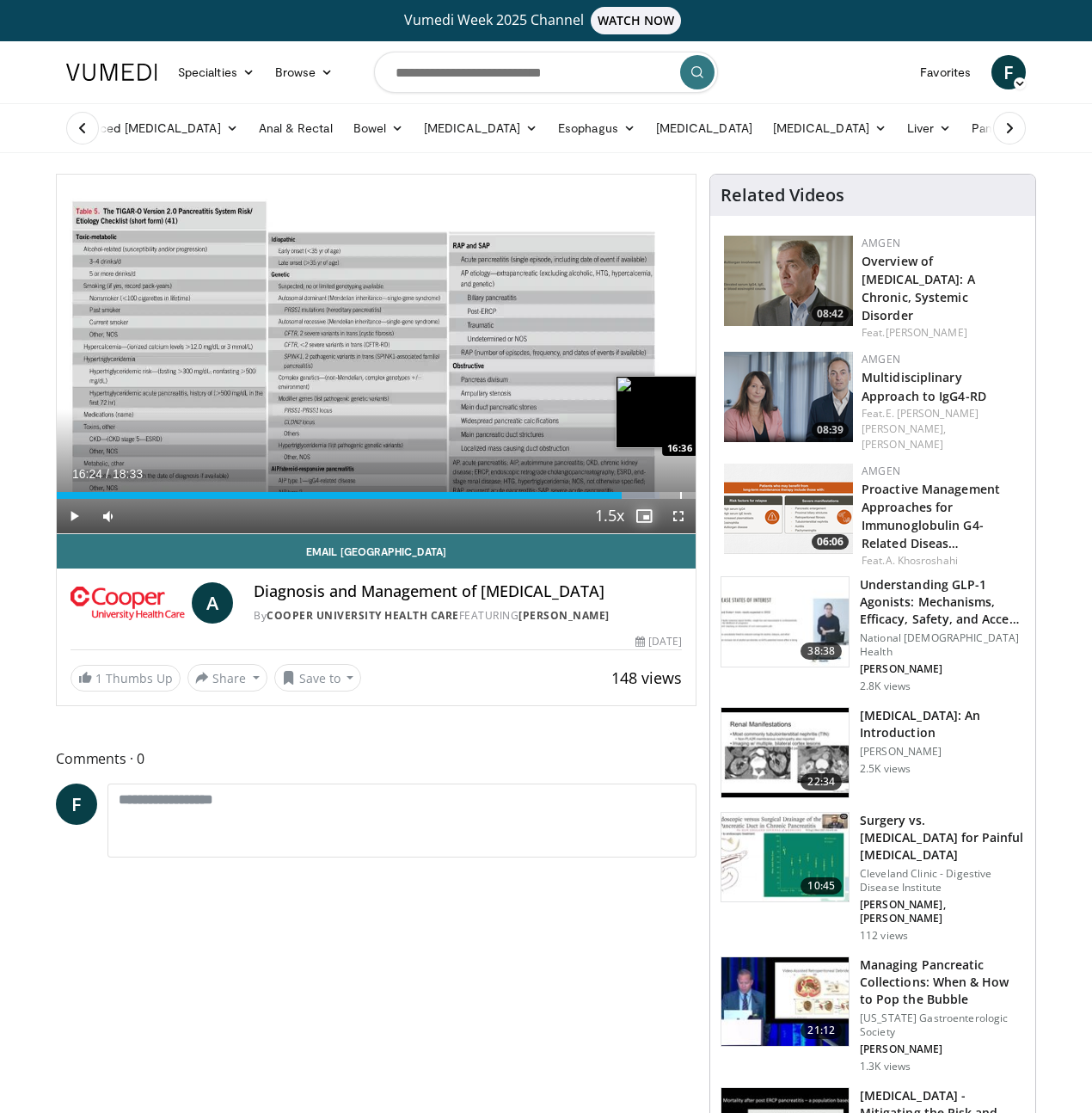
click at [650, 499] on div "Loaded : 94.37% 16:24 16:36" at bounding box center [376, 490] width 639 height 17
click at [717, 499] on div "Progress Bar" at bounding box center [717, 495] width 2 height 7
click at [719, 499] on div "Progress Bar" at bounding box center [720, 495] width 2 height 7
click at [652, 499] on div "Progress Bar" at bounding box center [653, 495] width 2 height 7
click at [621, 499] on div "Progress Bar" at bounding box center [622, 495] width 2 height 7
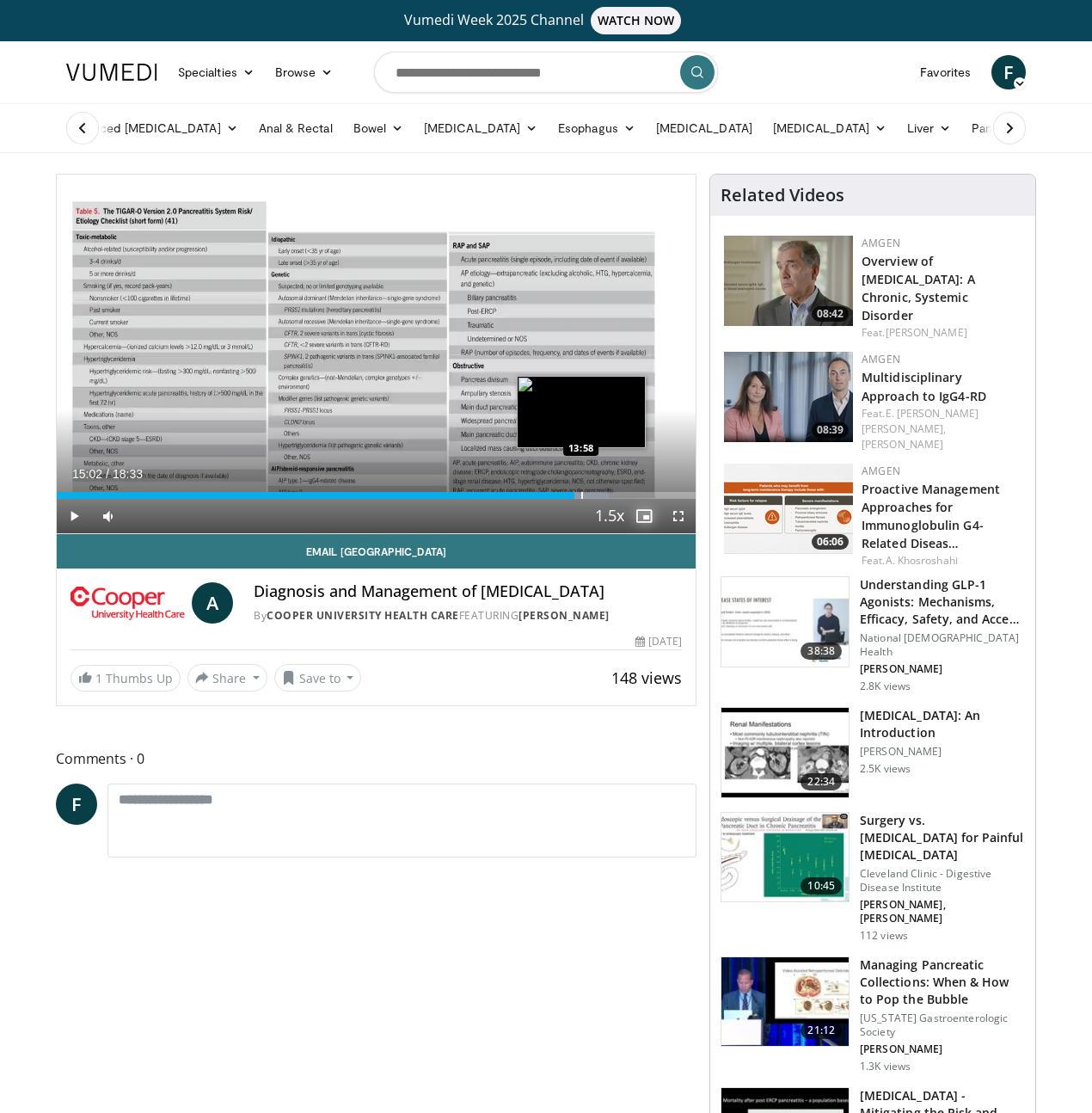
click at [581, 499] on div "Progress Bar" at bounding box center [582, 495] width 2 height 7
click at [565, 499] on div "Progress Bar" at bounding box center [566, 495] width 2 height 7
click at [542, 499] on div "Progress Bar" at bounding box center [543, 495] width 2 height 7
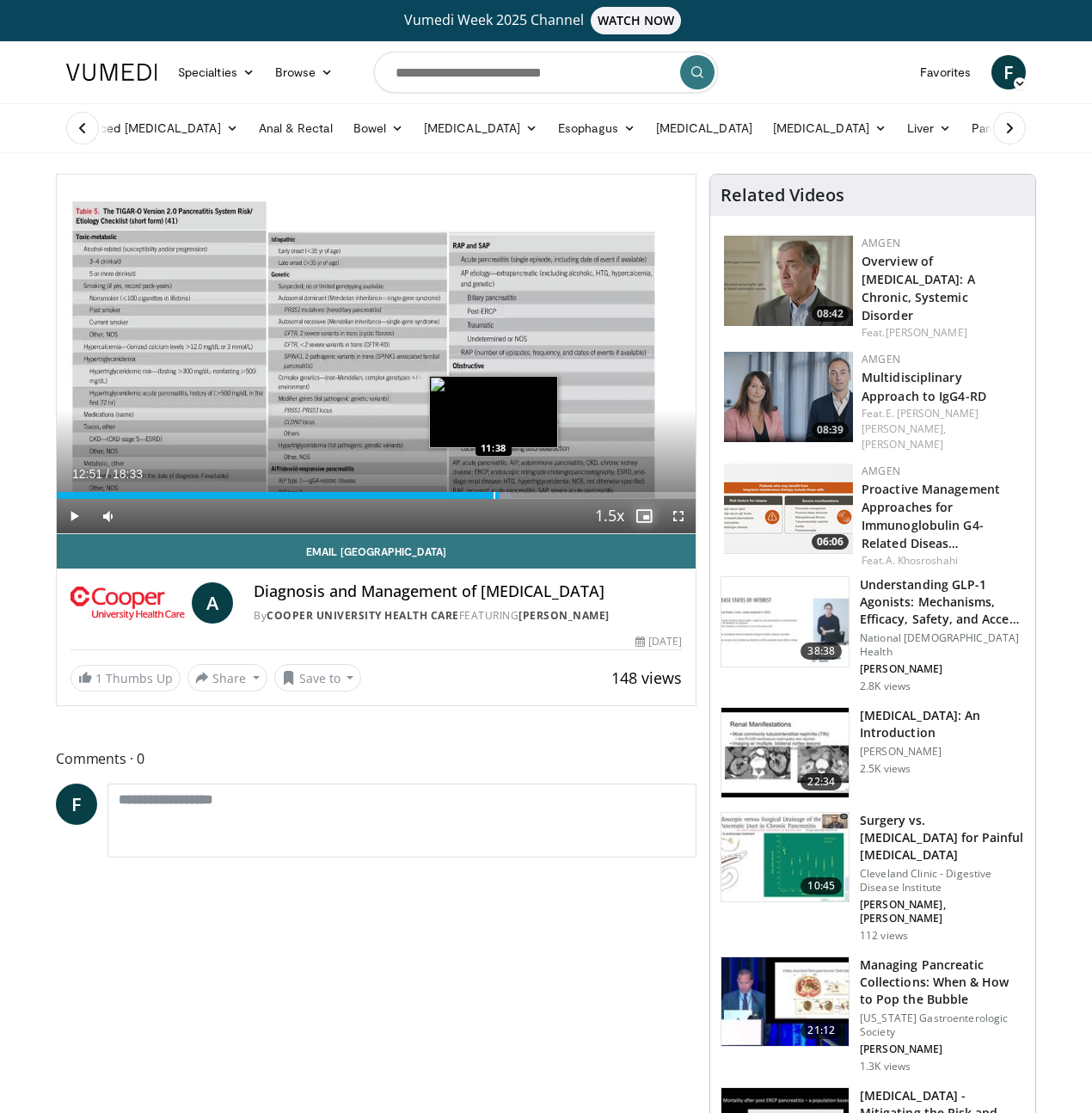
click at [449, 499] on div "Loaded : 71.00% 12:51 11:38" at bounding box center [376, 490] width 639 height 17
drag, startPoint x: 426, startPoint y: 521, endPoint x: 409, endPoint y: 517, distance: 17.5
click at [425, 499] on div "Loaded : 59.67% 11:00 11:00" at bounding box center [376, 490] width 639 height 17
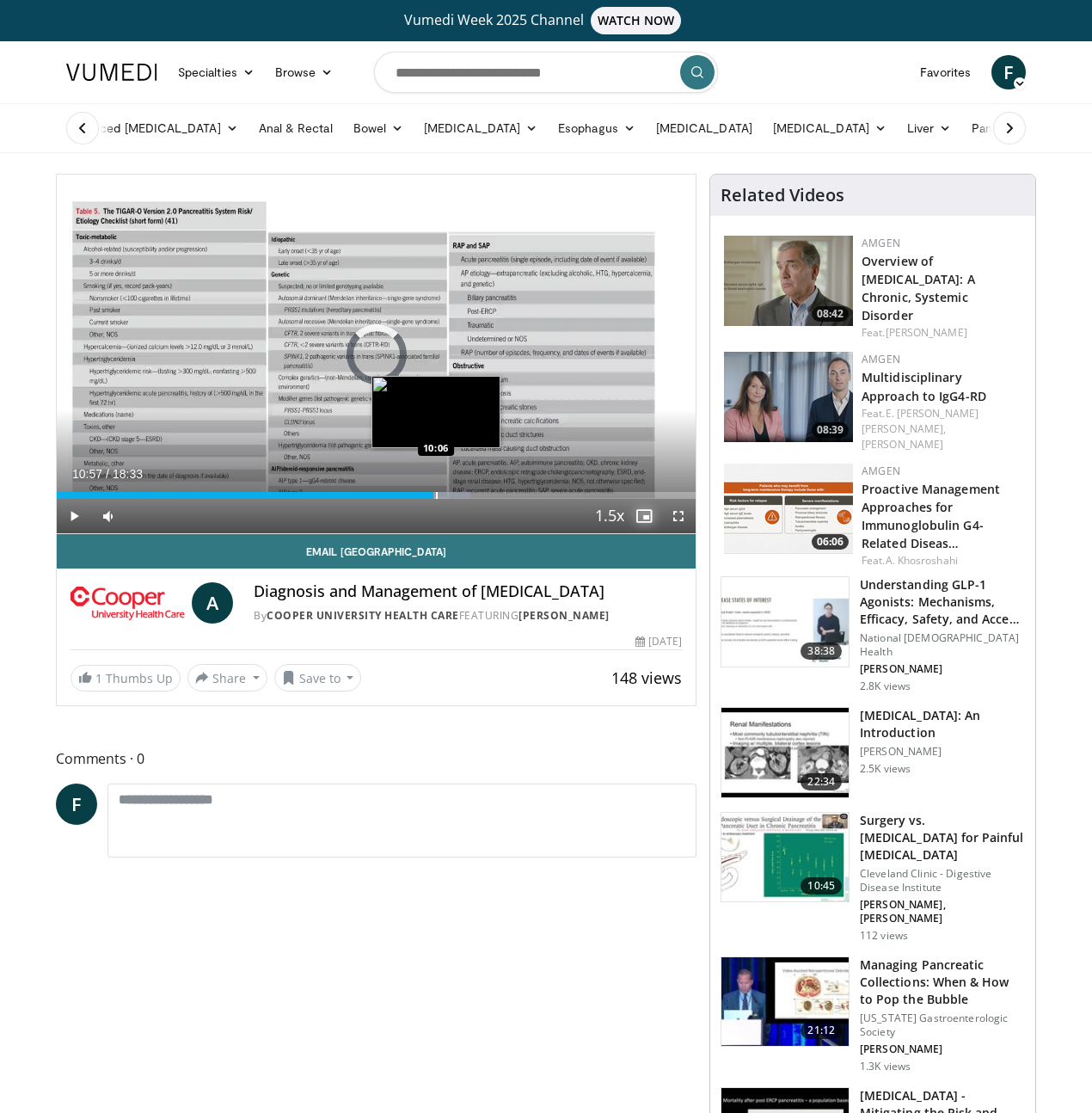
click at [392, 499] on div "Loaded : 64.71% 10:57 10:06" at bounding box center [376, 490] width 639 height 17
click at [372, 499] on div "Loaded : 60.22% 10:06 09:33" at bounding box center [376, 490] width 639 height 17
click at [338, 499] on div "Loaded : 0.00% 09:32 08:39" at bounding box center [376, 490] width 639 height 17
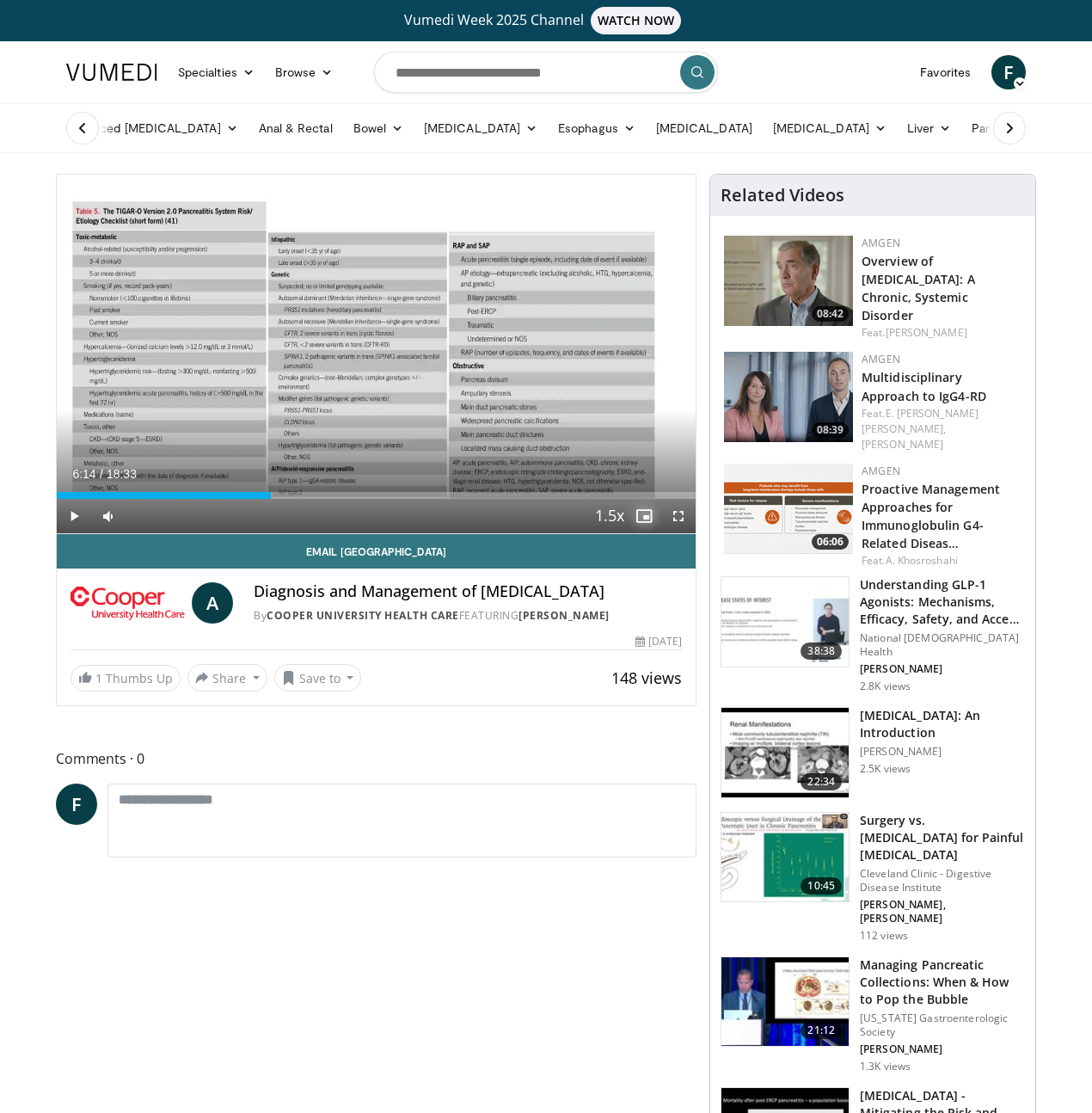
click at [246, 499] on div "Loaded : 33.84% 08:39 06:14" at bounding box center [376, 490] width 639 height 17
click at [229, 499] on div "Loaded : 39.18% 06:14 05:49" at bounding box center [376, 490] width 639 height 17
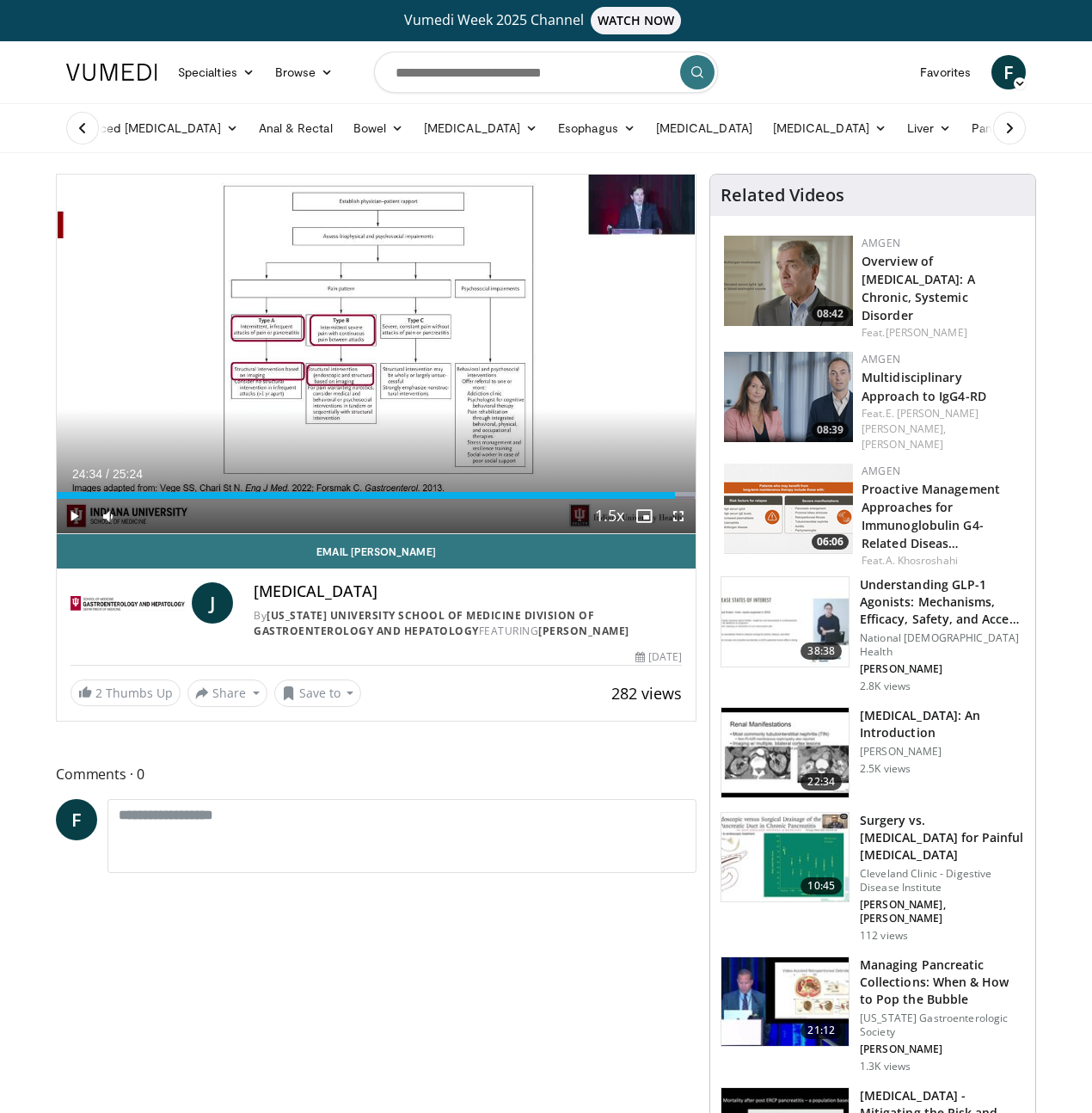
click at [354, 533] on div "Current Time 24:34 / Duration 25:24 Play Skip Backward Skip Forward Mute Loaded…" at bounding box center [376, 516] width 639 height 35
click at [393, 499] on div "Progress Bar" at bounding box center [394, 495] width 2 height 7
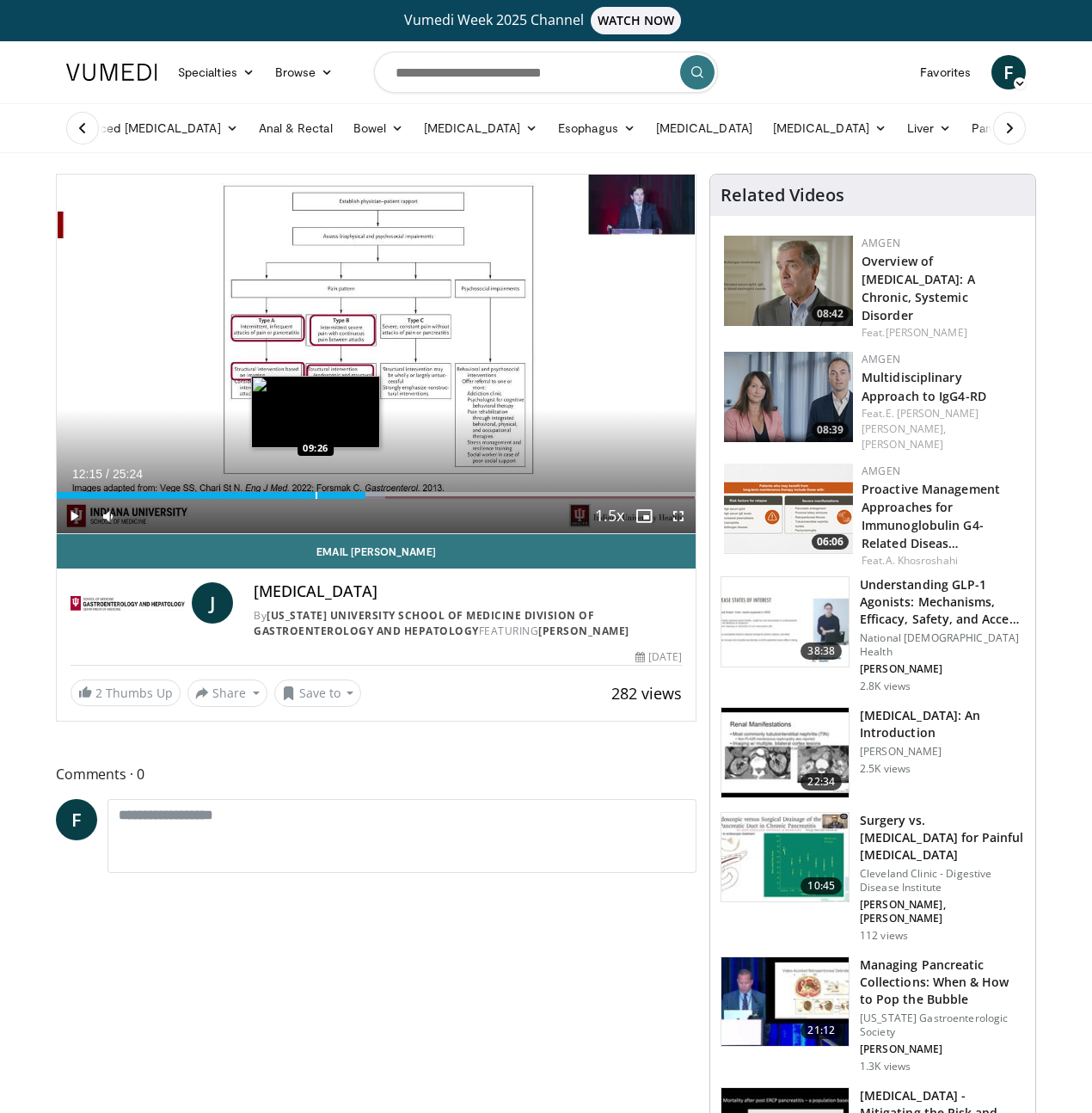
click at [315, 499] on div "Progress Bar" at bounding box center [316, 495] width 2 height 7
click at [337, 499] on div "Progress Bar" at bounding box center [338, 495] width 2 height 7
click at [324, 530] on div "Current Time 10:13 / Duration 25:24 Play Skip Backward Skip Forward Mute Loaded…" at bounding box center [376, 516] width 639 height 35
drag, startPoint x: 300, startPoint y: 521, endPoint x: 318, endPoint y: 524, distance: 18.2
click at [300, 499] on div "Loaded : 41.34% 10:13 10:32" at bounding box center [376, 490] width 639 height 17
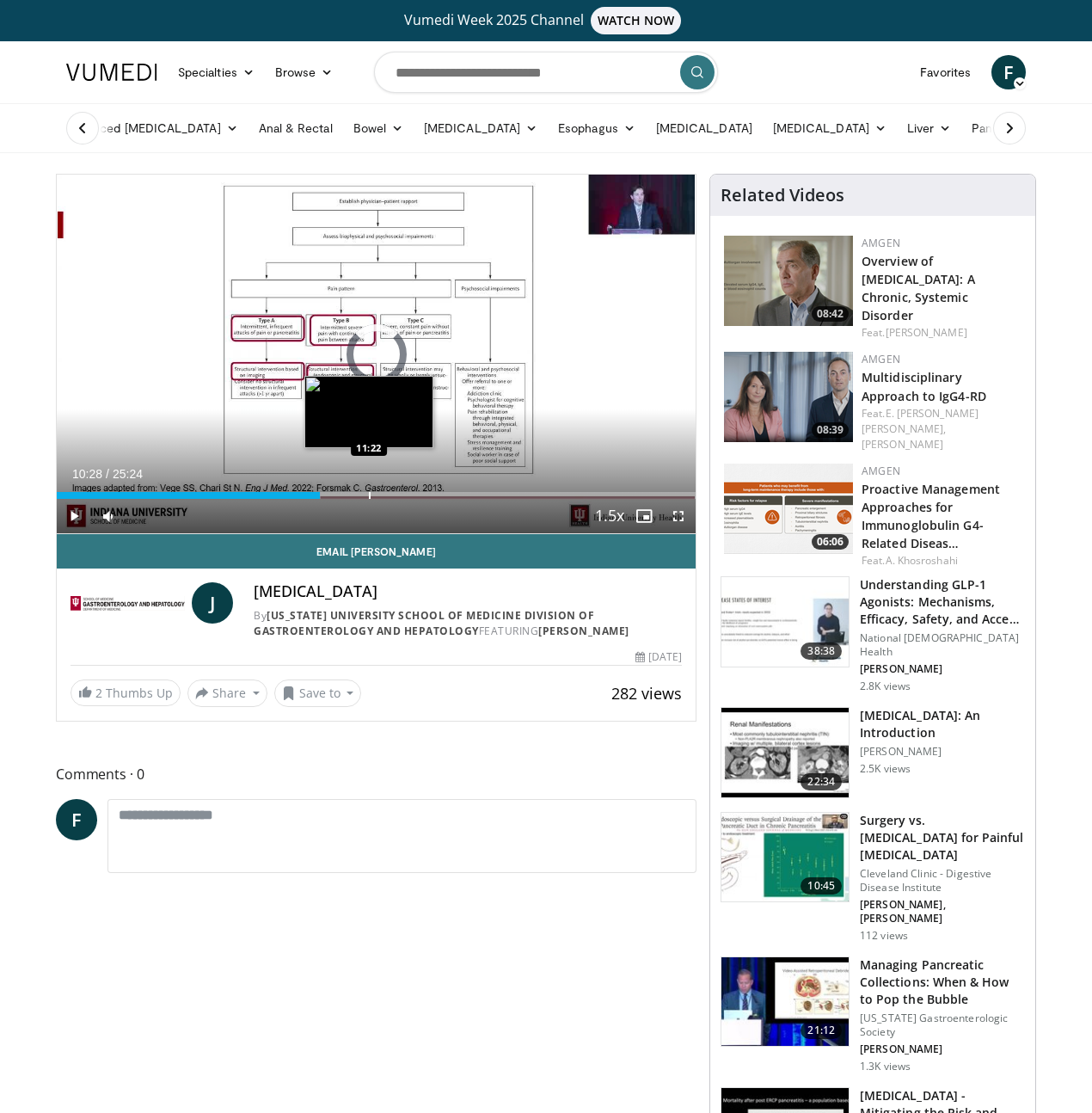
drag, startPoint x: 326, startPoint y: 524, endPoint x: 341, endPoint y: 526, distance: 15.1
click at [329, 499] on div "Loaded : 41.34% 11:22 11:22" at bounding box center [376, 495] width 639 height 7
click at [393, 499] on div "Progress Bar" at bounding box center [394, 495] width 2 height 7
click at [391, 499] on div "Loaded : 48.81% 12:15 13:36" at bounding box center [376, 495] width 639 height 7
click at [393, 499] on div "Progress Bar" at bounding box center [394, 495] width 2 height 7
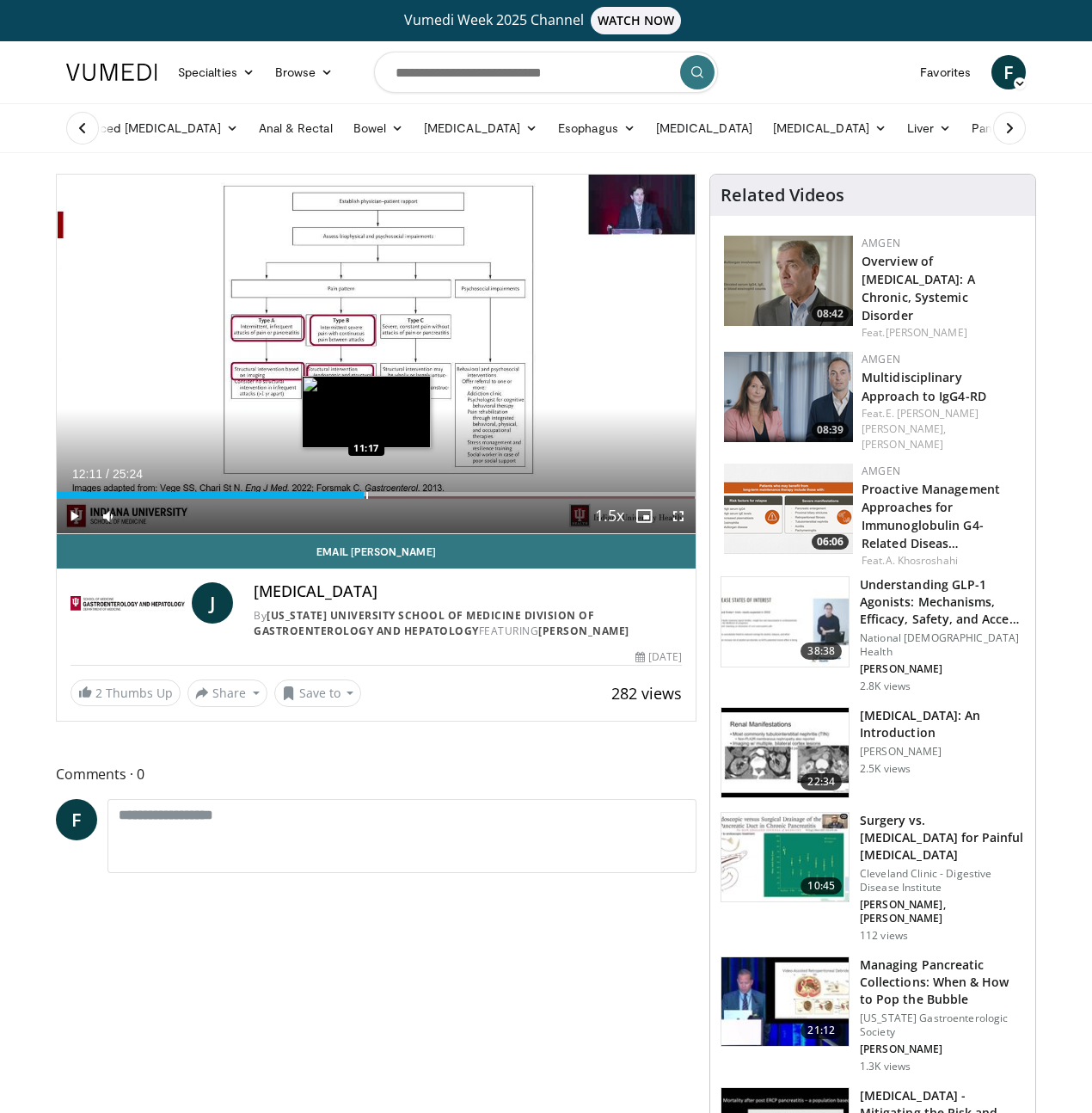
click at [319, 499] on div "Loaded : 48.16% 12:11 11:17" at bounding box center [376, 495] width 639 height 7
click at [320, 499] on div "Progress Bar" at bounding box center [321, 495] width 2 height 7
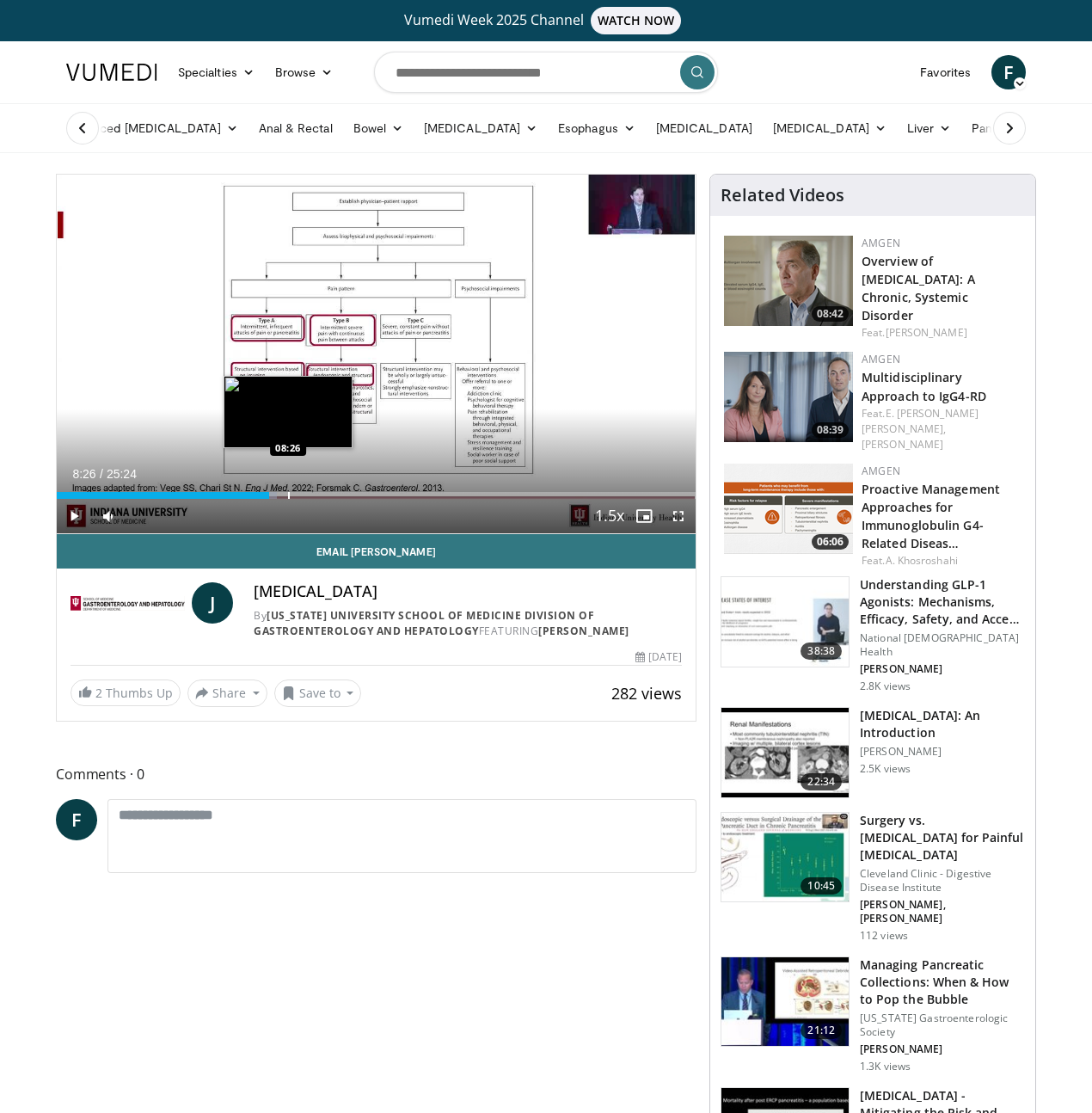
click at [288, 499] on div "Progress Bar" at bounding box center [289, 495] width 2 height 7
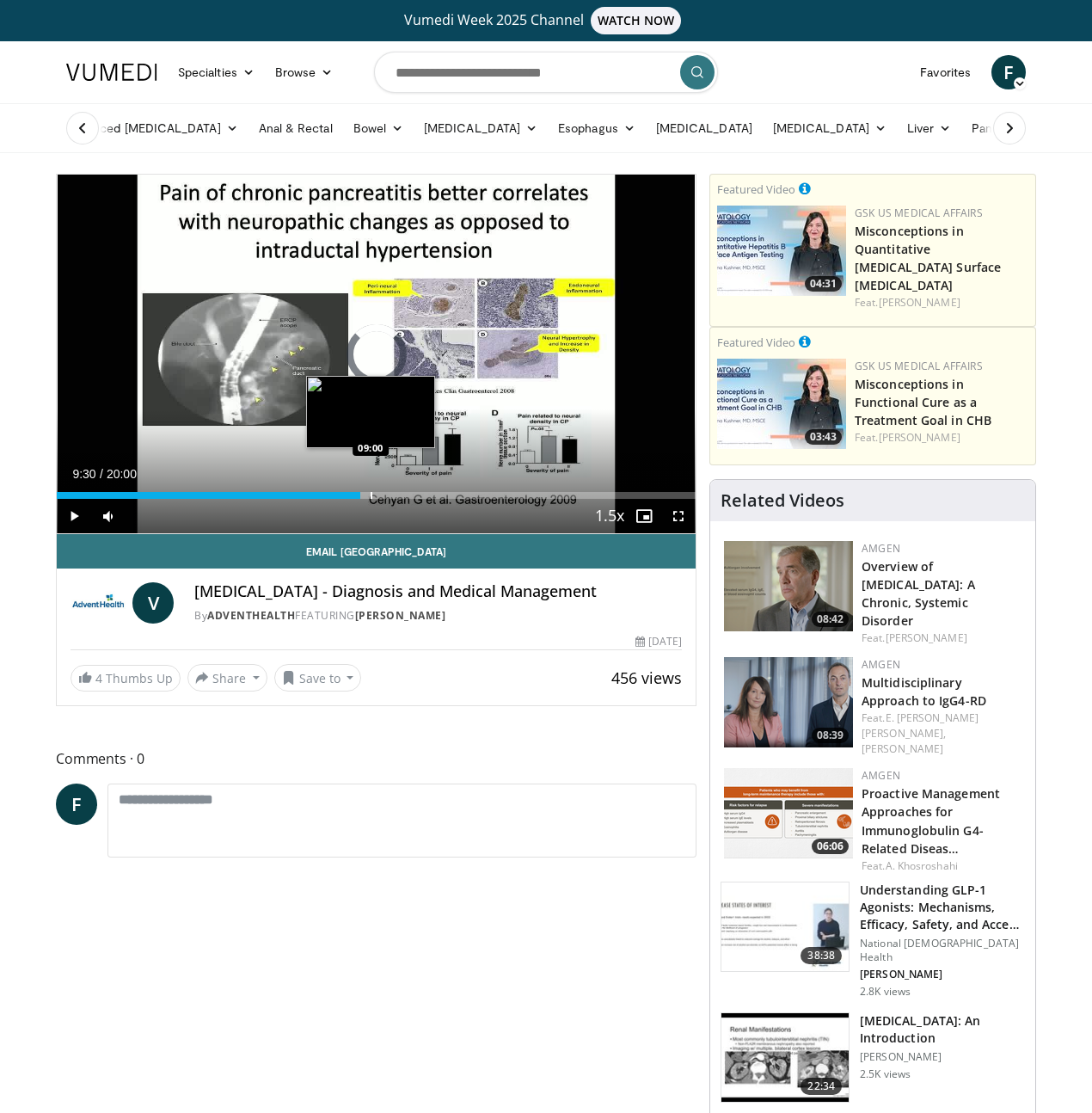
click at [371, 499] on div "Progress Bar" at bounding box center [372, 495] width 2 height 7
click at [292, 499] on div "Loaded : 45.46% 09:00 08:00" at bounding box center [376, 490] width 639 height 17
click at [263, 499] on div "Loaded : 36.37% 07:09 07:09" at bounding box center [376, 490] width 639 height 17
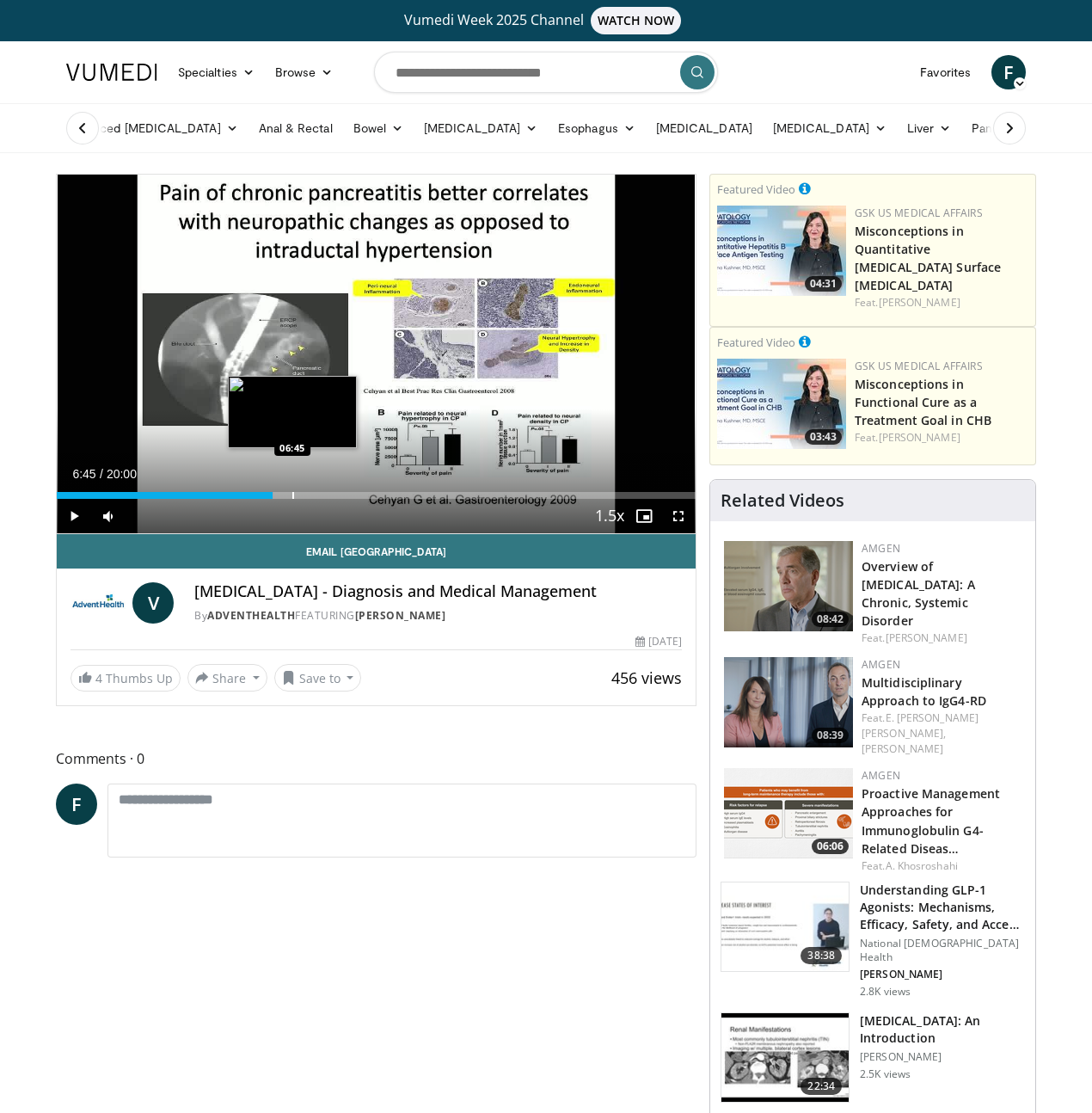
click at [293, 499] on div "Progress Bar" at bounding box center [294, 495] width 2 height 7
click at [271, 499] on div "Progress Bar" at bounding box center [272, 495] width 2 height 7
